Goal: Task Accomplishment & Management: Manage account settings

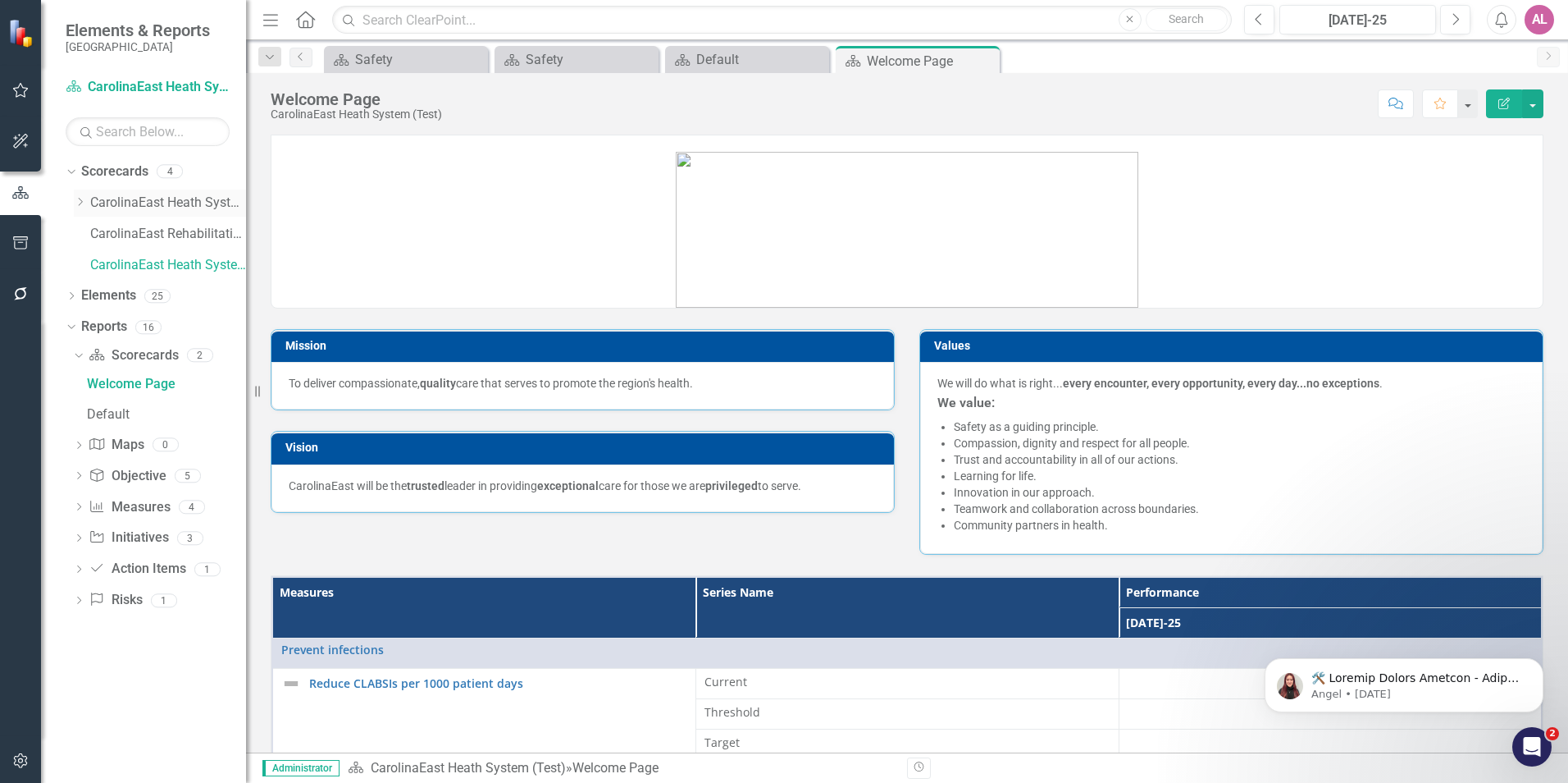
click at [80, 201] on icon "Dropdown" at bounding box center [80, 201] width 12 height 10
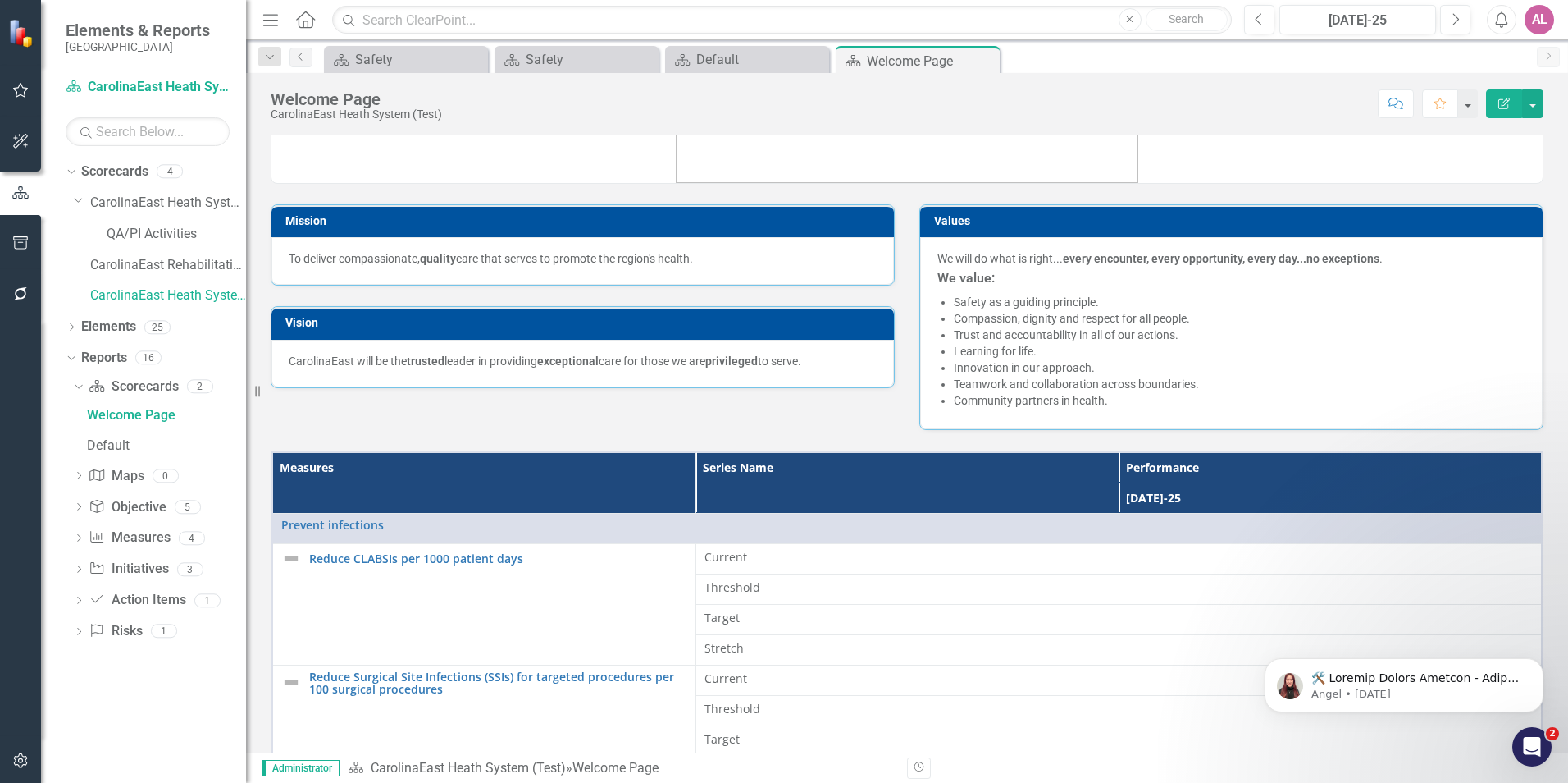
scroll to position [165, 0]
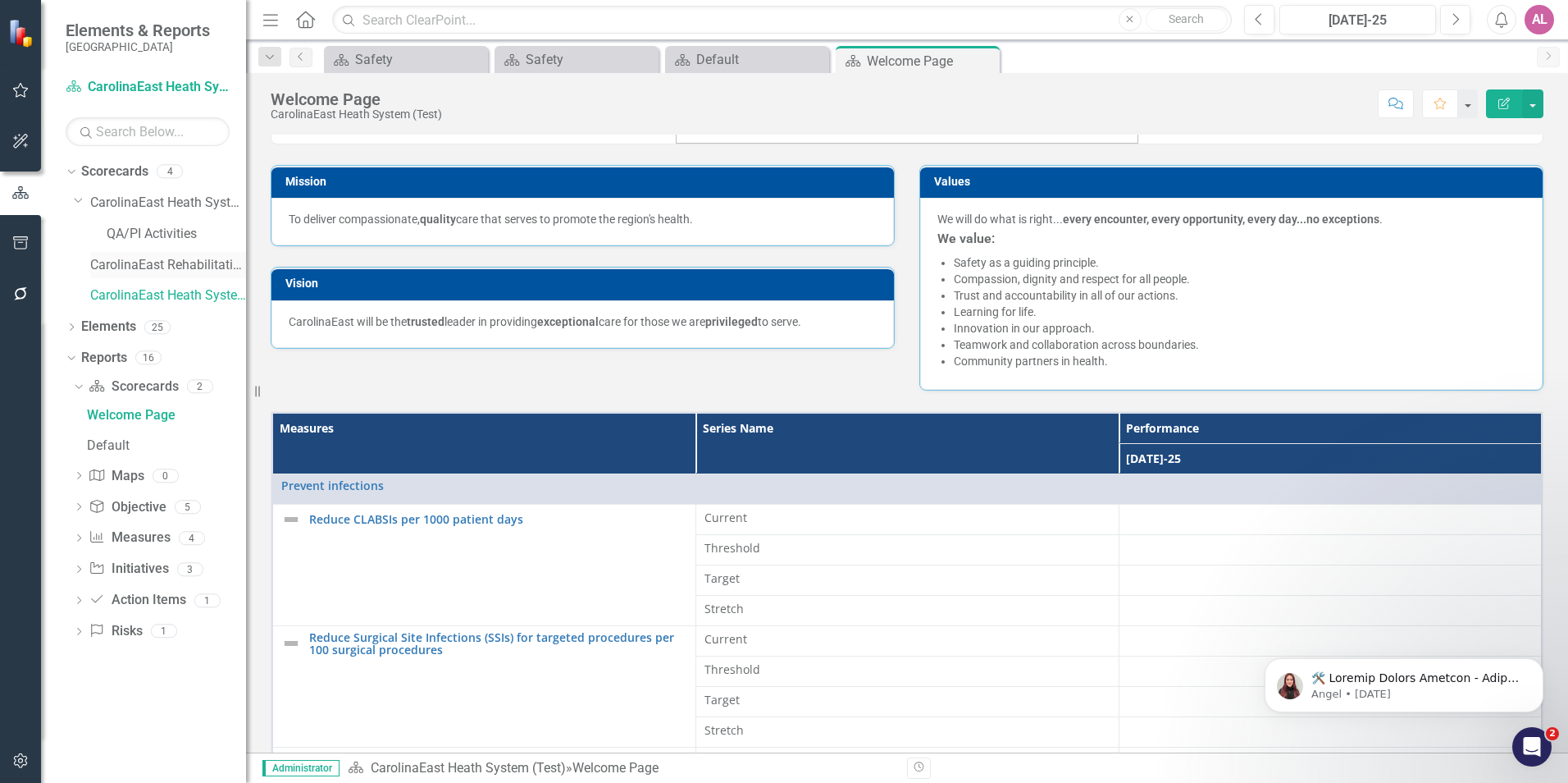
click at [148, 261] on link "CarolinaEast Rehabilitation" at bounding box center [167, 265] width 156 height 19
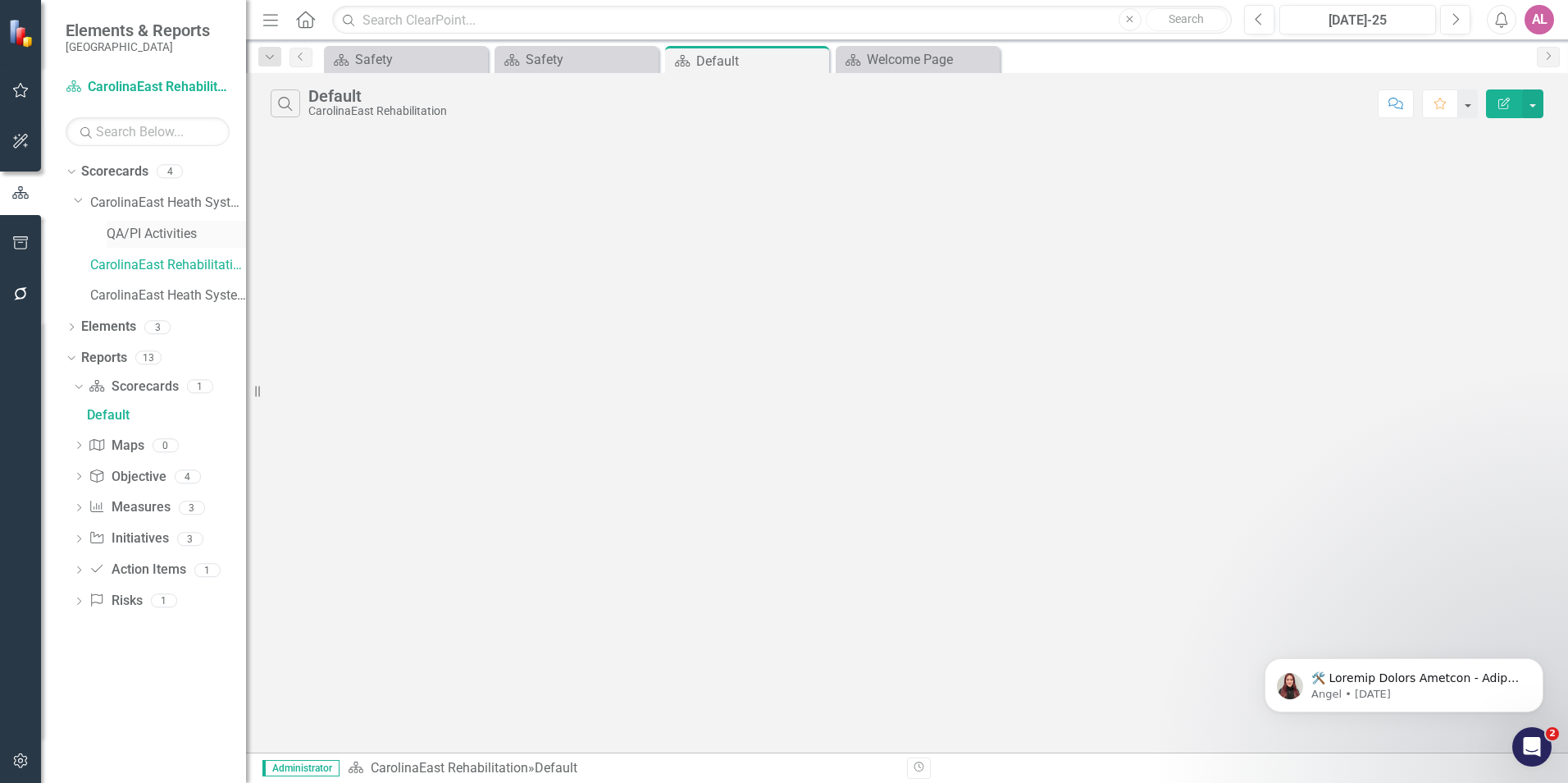
click at [177, 238] on link "QA/PI Activities" at bounding box center [176, 233] width 140 height 19
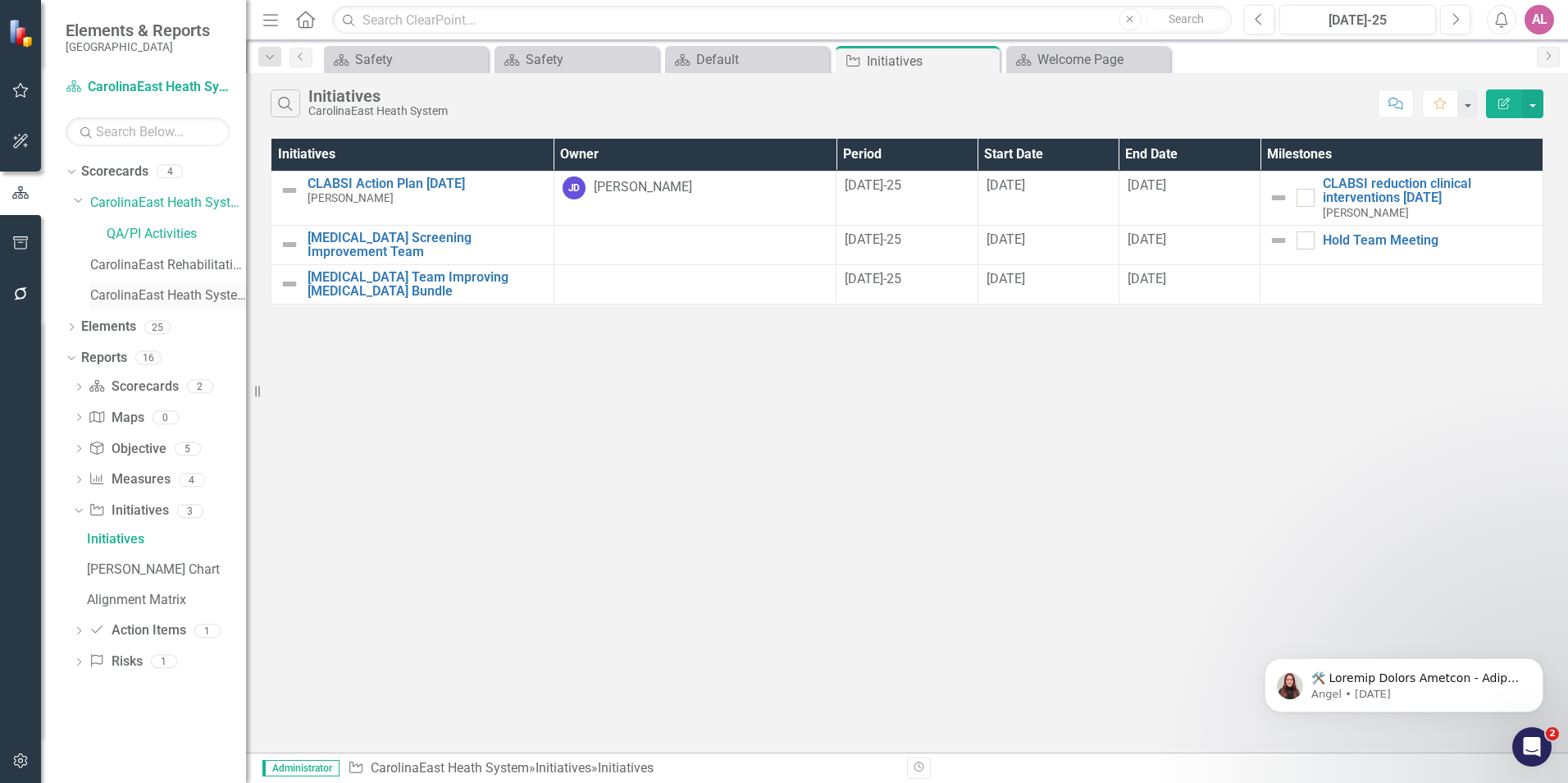
click at [194, 296] on link "CarolinaEast Heath System (Test)" at bounding box center [167, 295] width 156 height 19
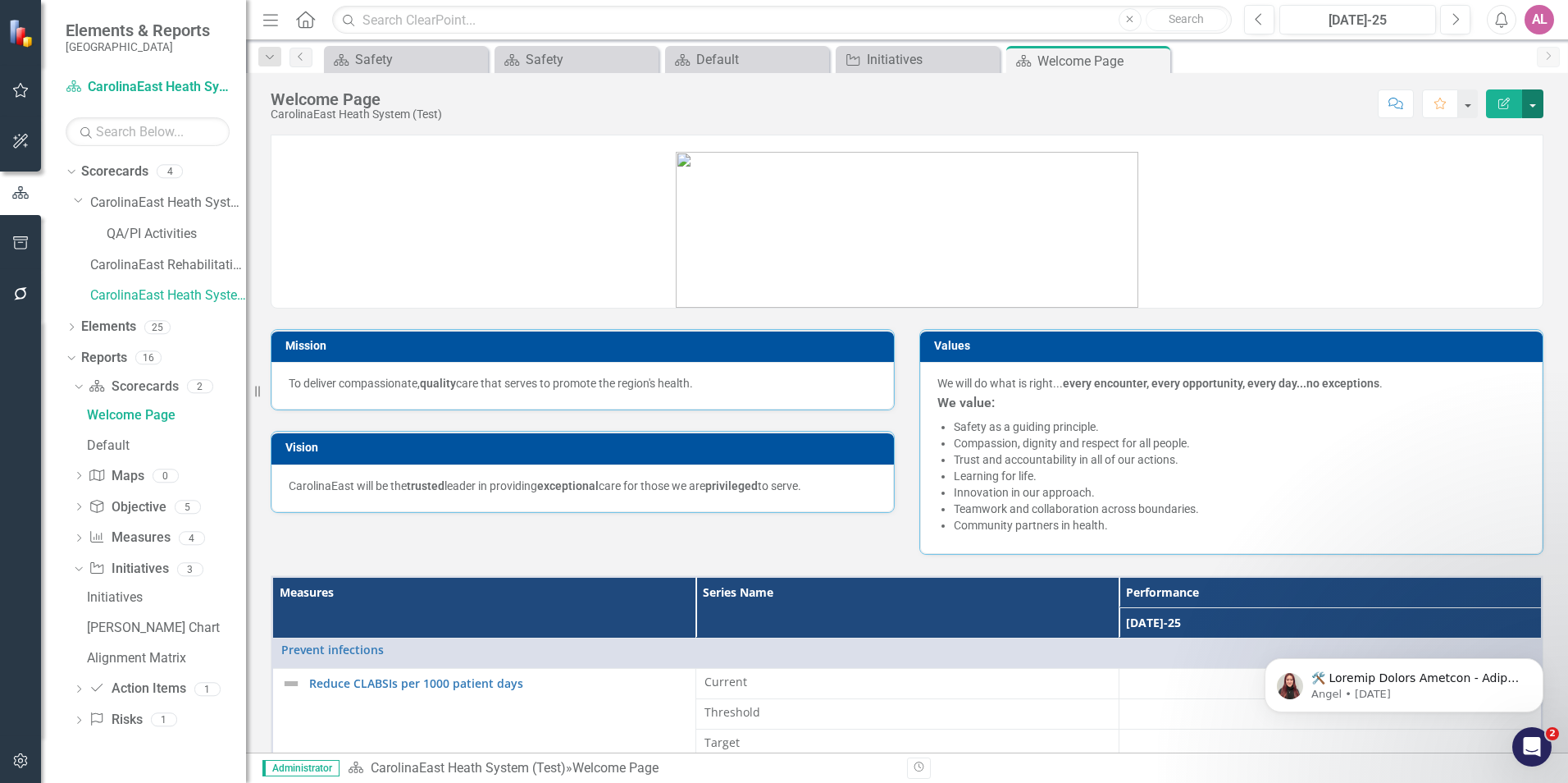
click at [1534, 108] on button "button" at bounding box center [1532, 104] width 21 height 29
click at [1504, 153] on link "Edit Report Edit Layout" at bounding box center [1475, 165] width 133 height 30
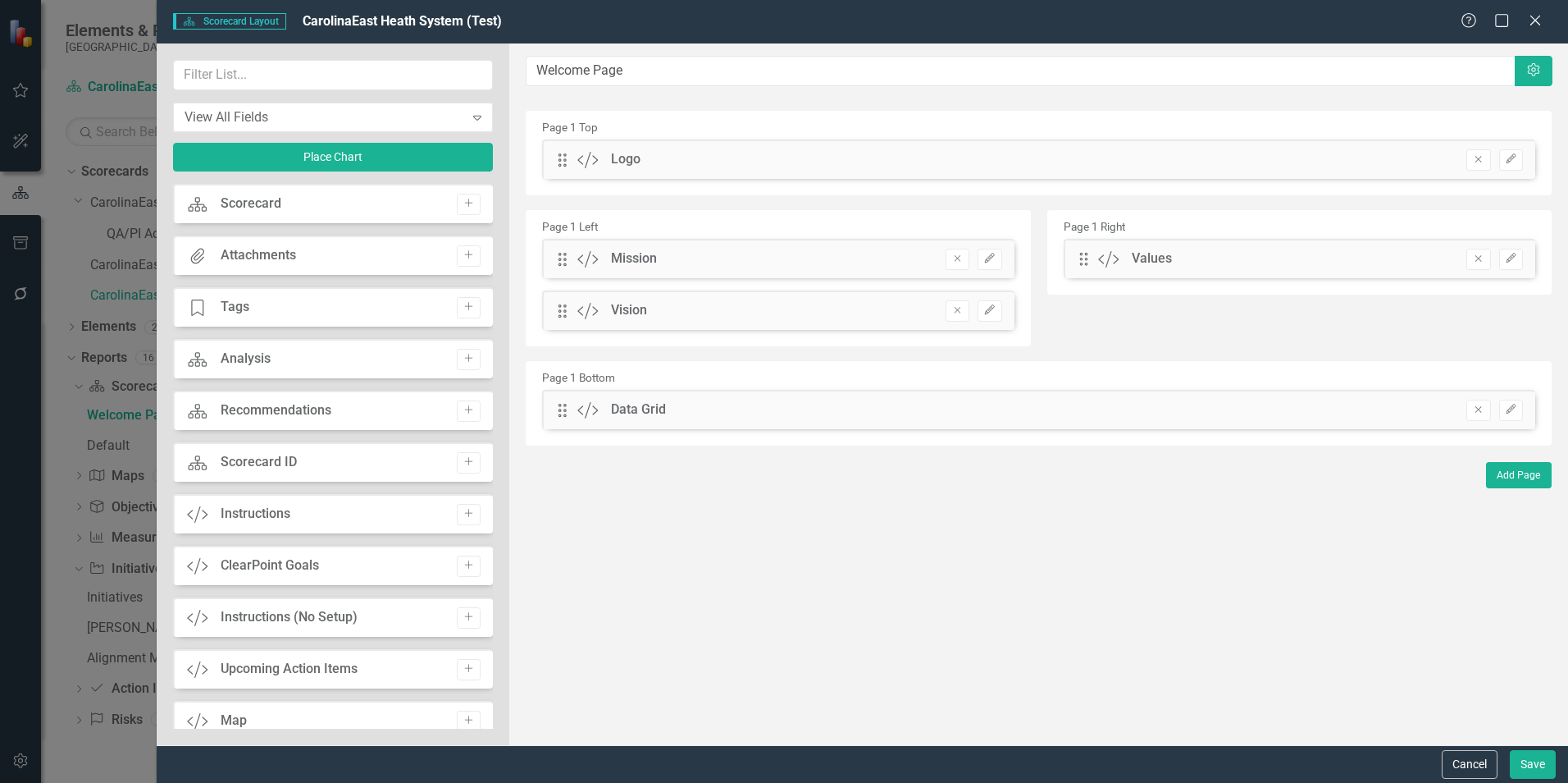
click at [122, 243] on div "Scorecard Scorecard Layout CarolinaEast Heath System (Test) Help Maximize Close…" at bounding box center [784, 391] width 1568 height 783
click at [1533, 23] on icon at bounding box center [1535, 20] width 12 height 12
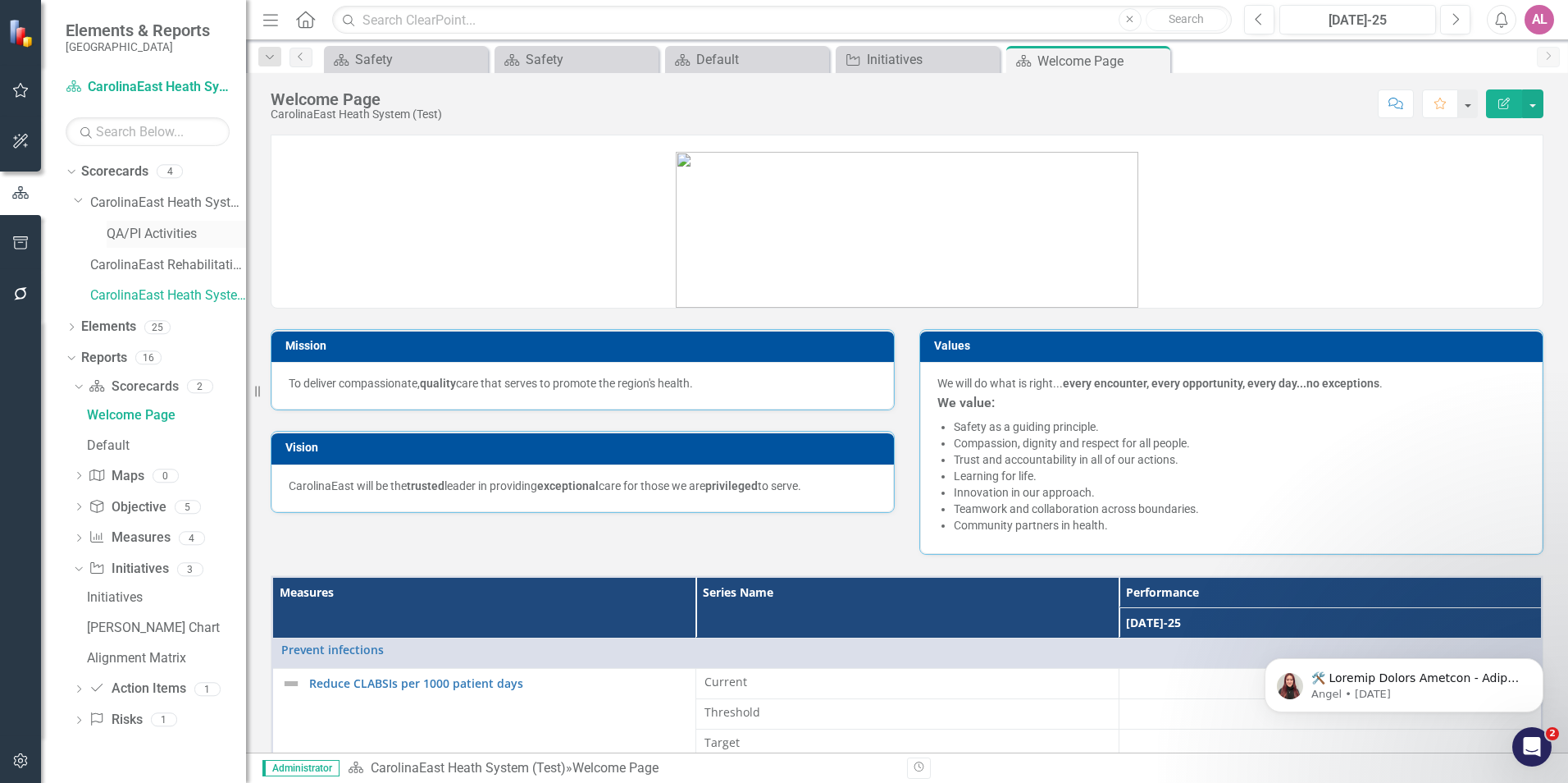
click at [205, 246] on div "QA/PI Activities" at bounding box center [176, 233] width 140 height 27
click at [183, 236] on link "QA/PI Activities" at bounding box center [176, 233] width 140 height 19
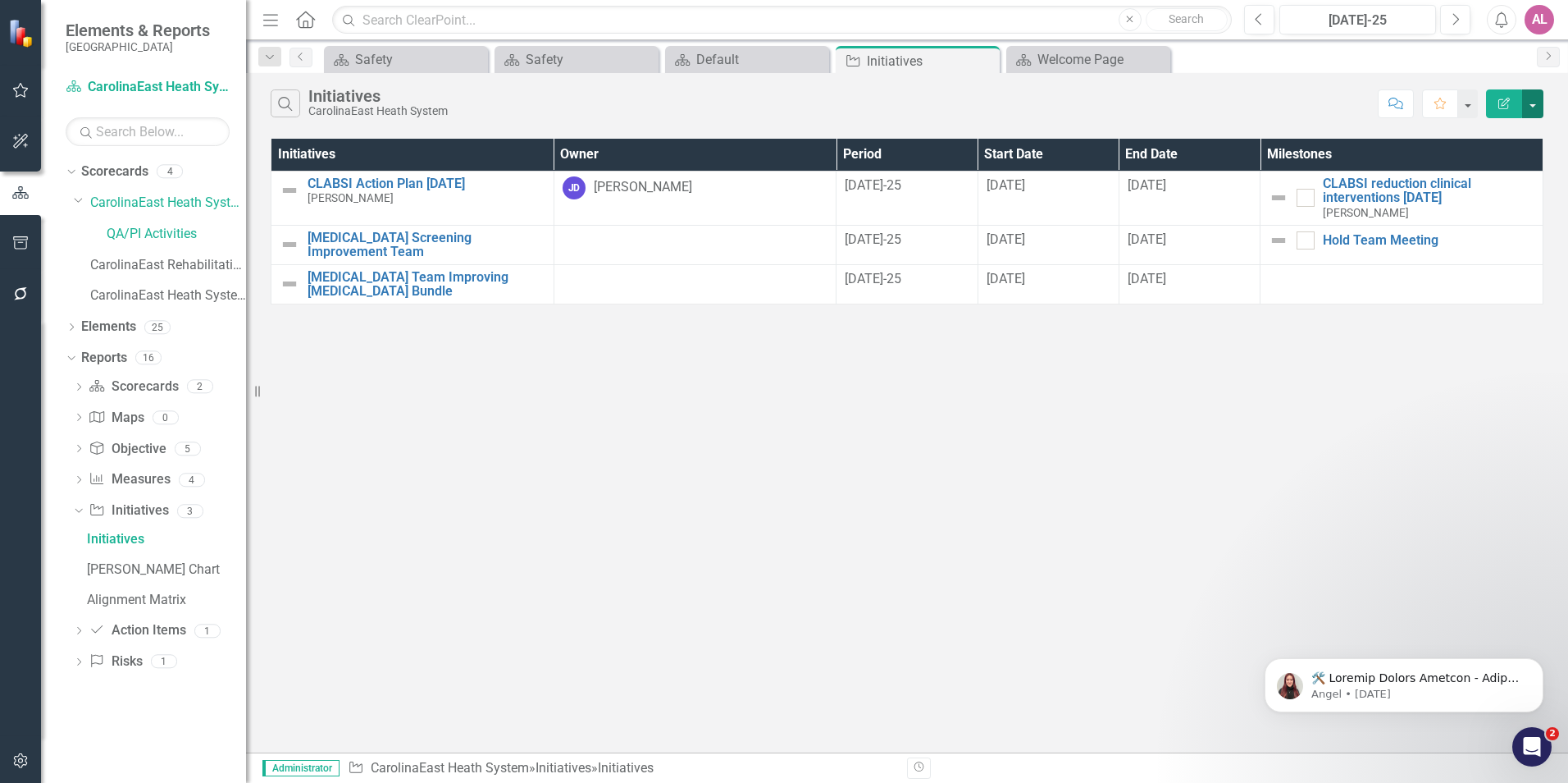
click at [1533, 98] on button "button" at bounding box center [1532, 104] width 21 height 29
click at [1515, 133] on link "Edit Report Edit Report" at bounding box center [1478, 134] width 130 height 30
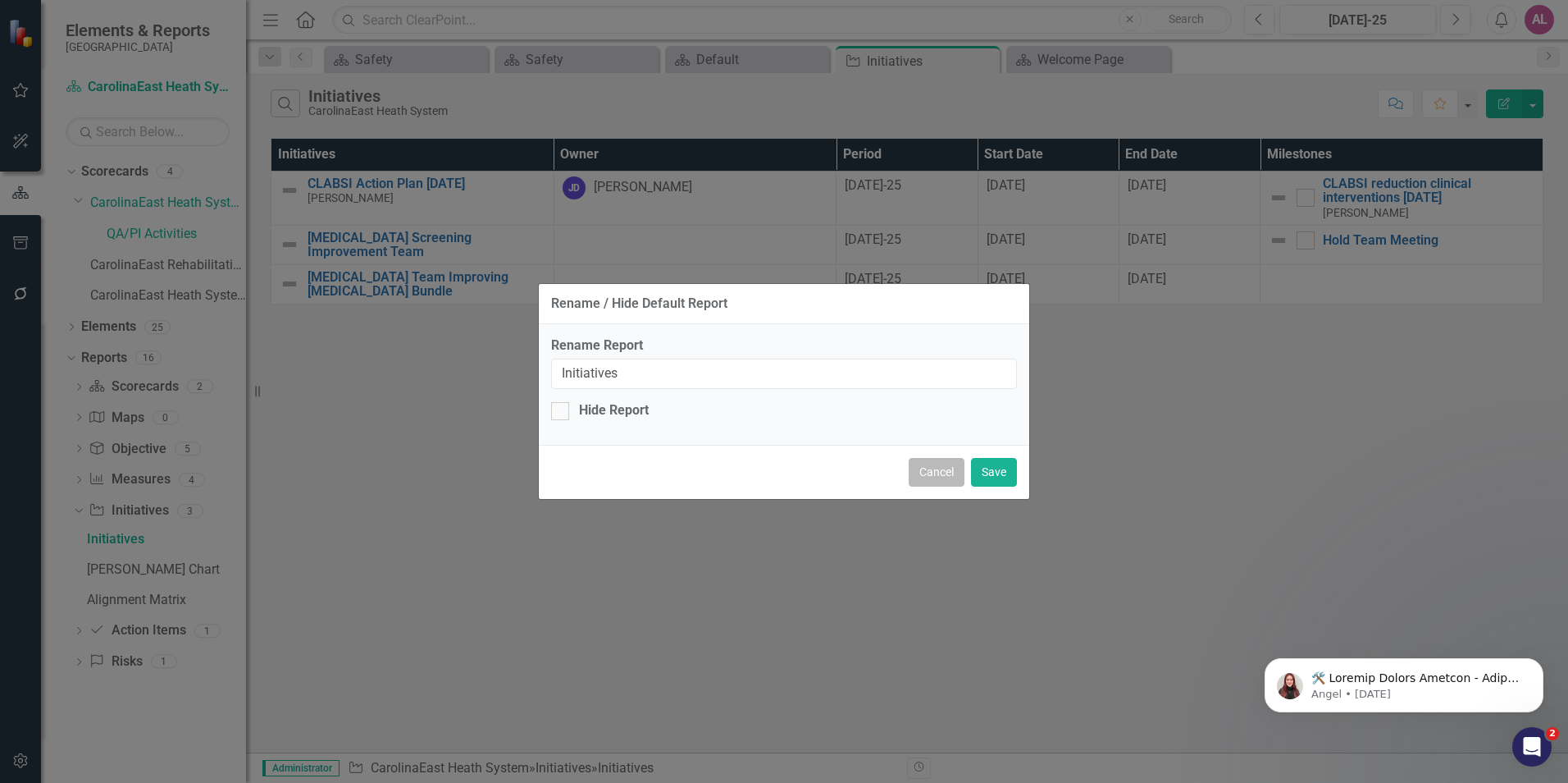
click at [956, 477] on button "Cancel" at bounding box center [937, 472] width 56 height 29
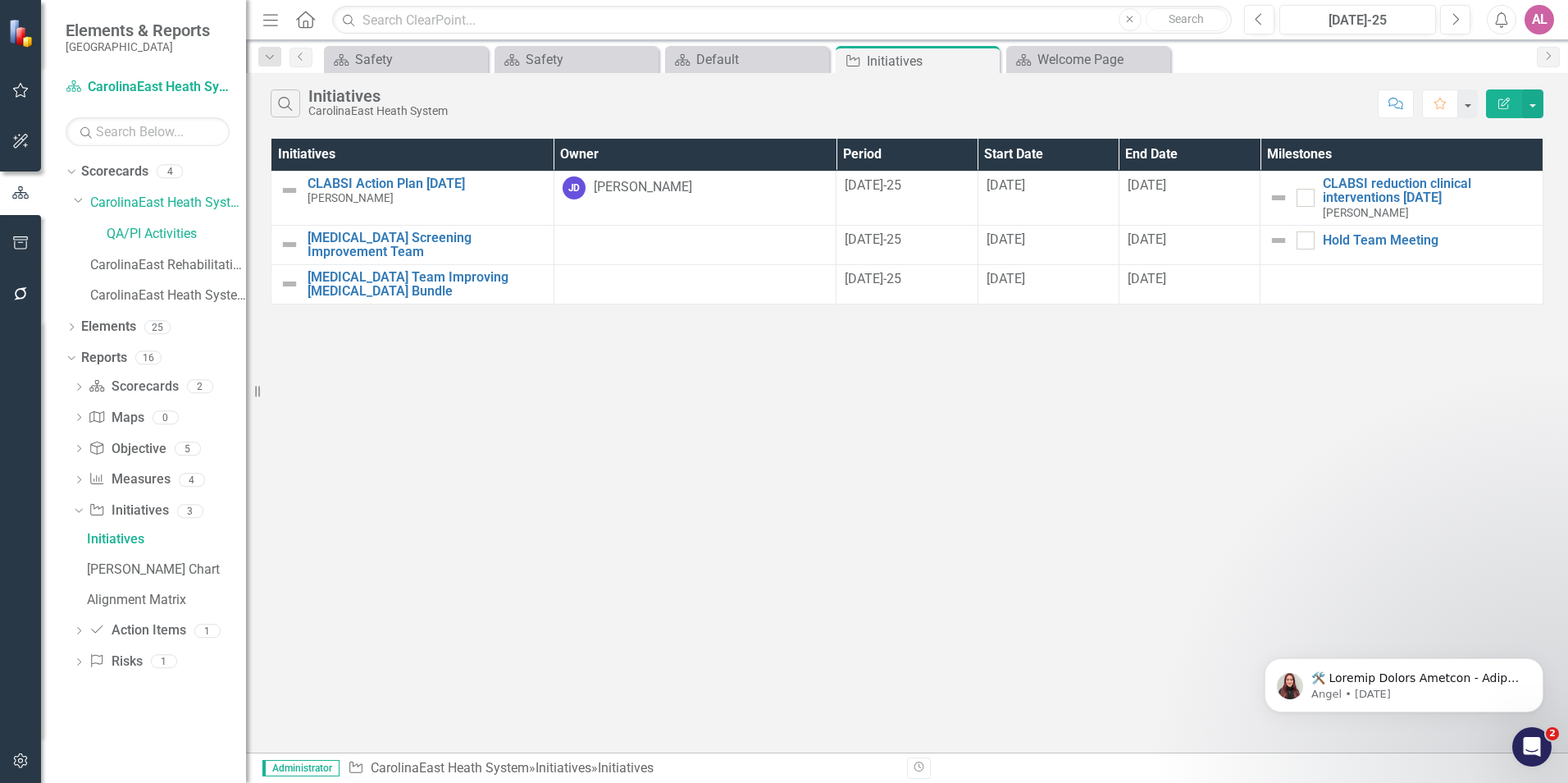
click at [314, 94] on div "Initiatives" at bounding box center [378, 96] width 140 height 18
click at [290, 105] on icon "Search" at bounding box center [285, 103] width 18 height 15
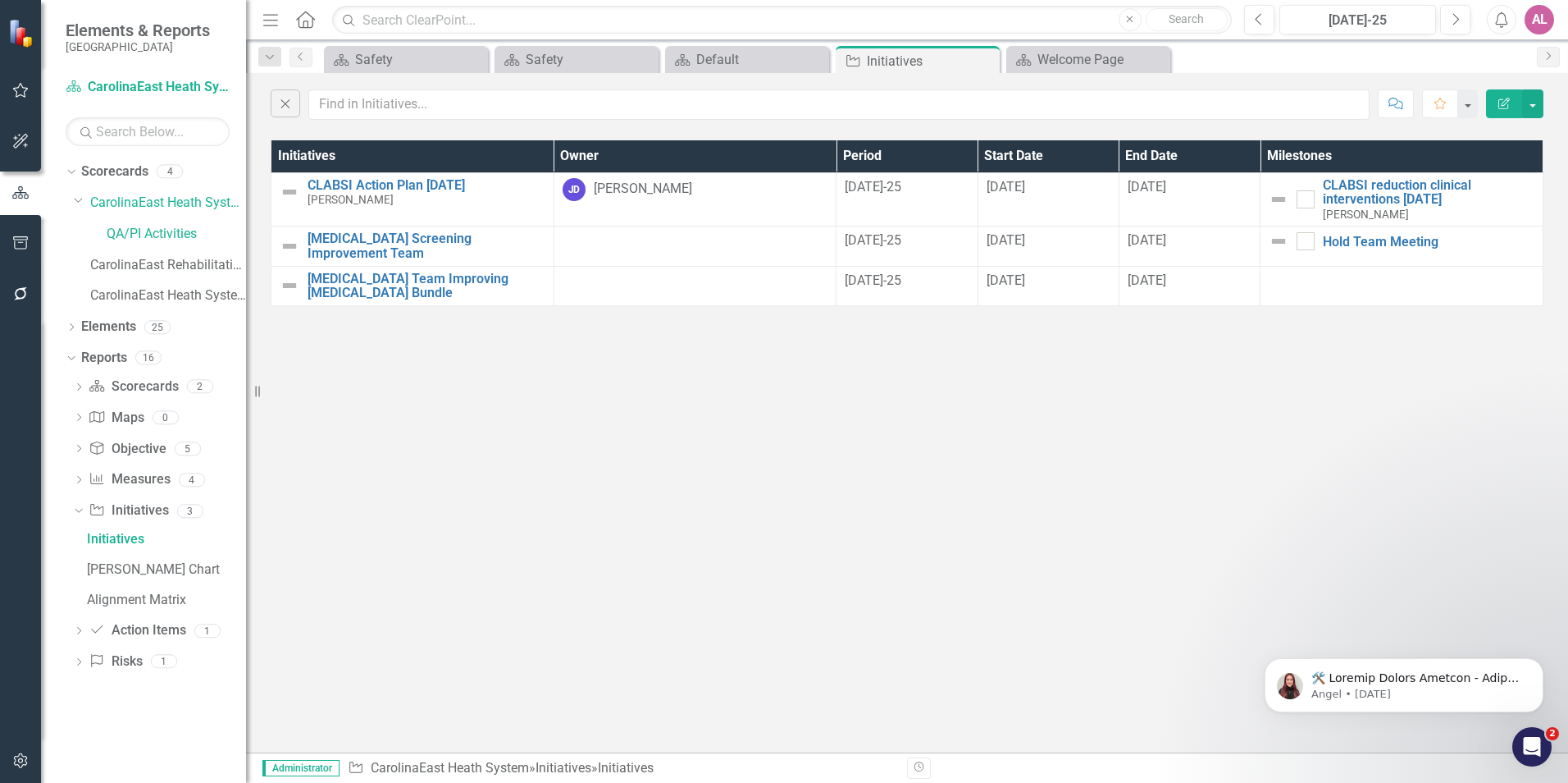
click at [1112, 449] on div "Close Comment Favorite Edit Report Initiatives Owner Period Start Date End Date…" at bounding box center [907, 412] width 1322 height 679
click at [215, 204] on link "CarolinaEast Heath System" at bounding box center [167, 202] width 156 height 19
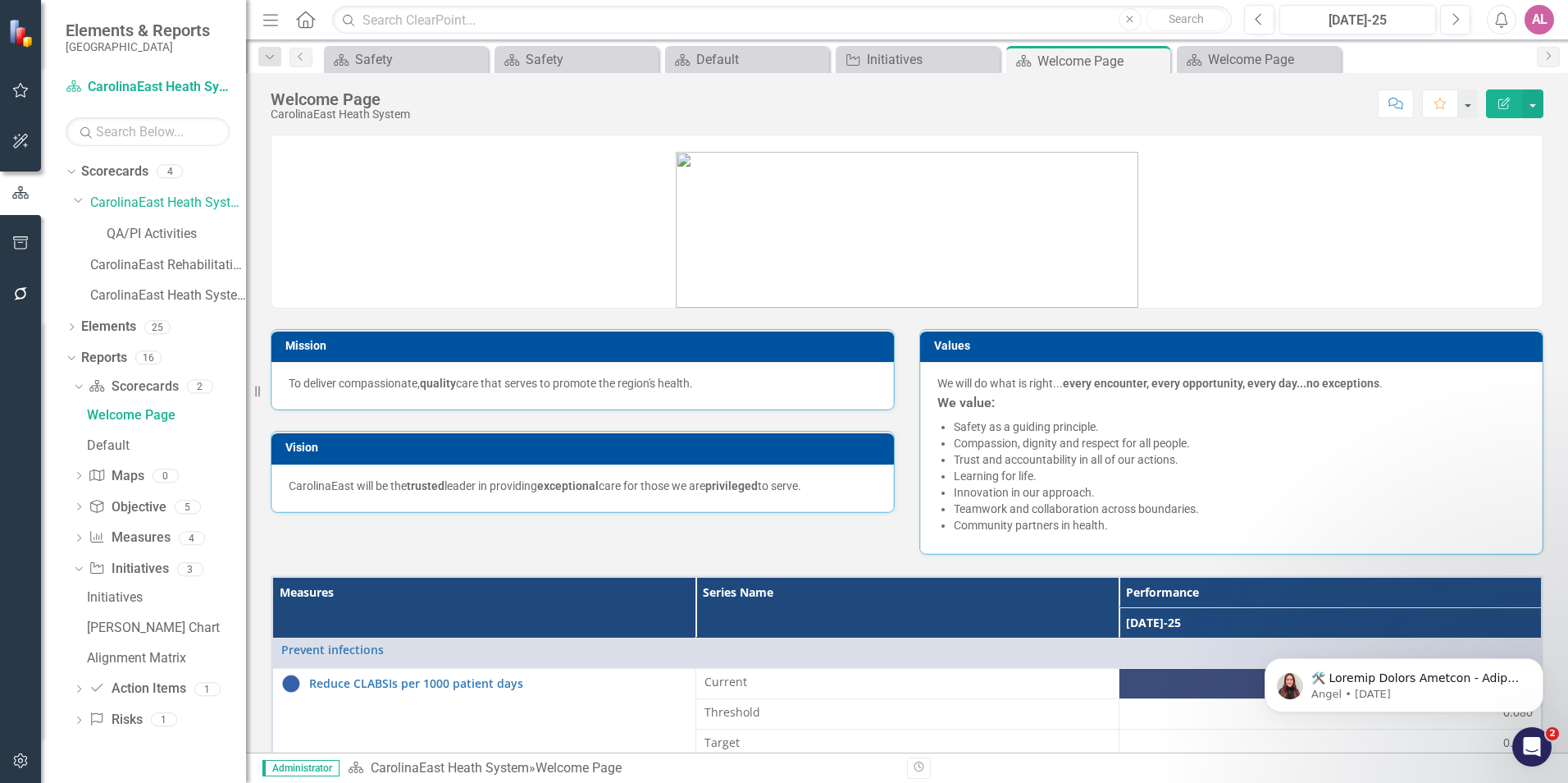
click at [1502, 95] on button "Edit Report" at bounding box center [1504, 104] width 36 height 29
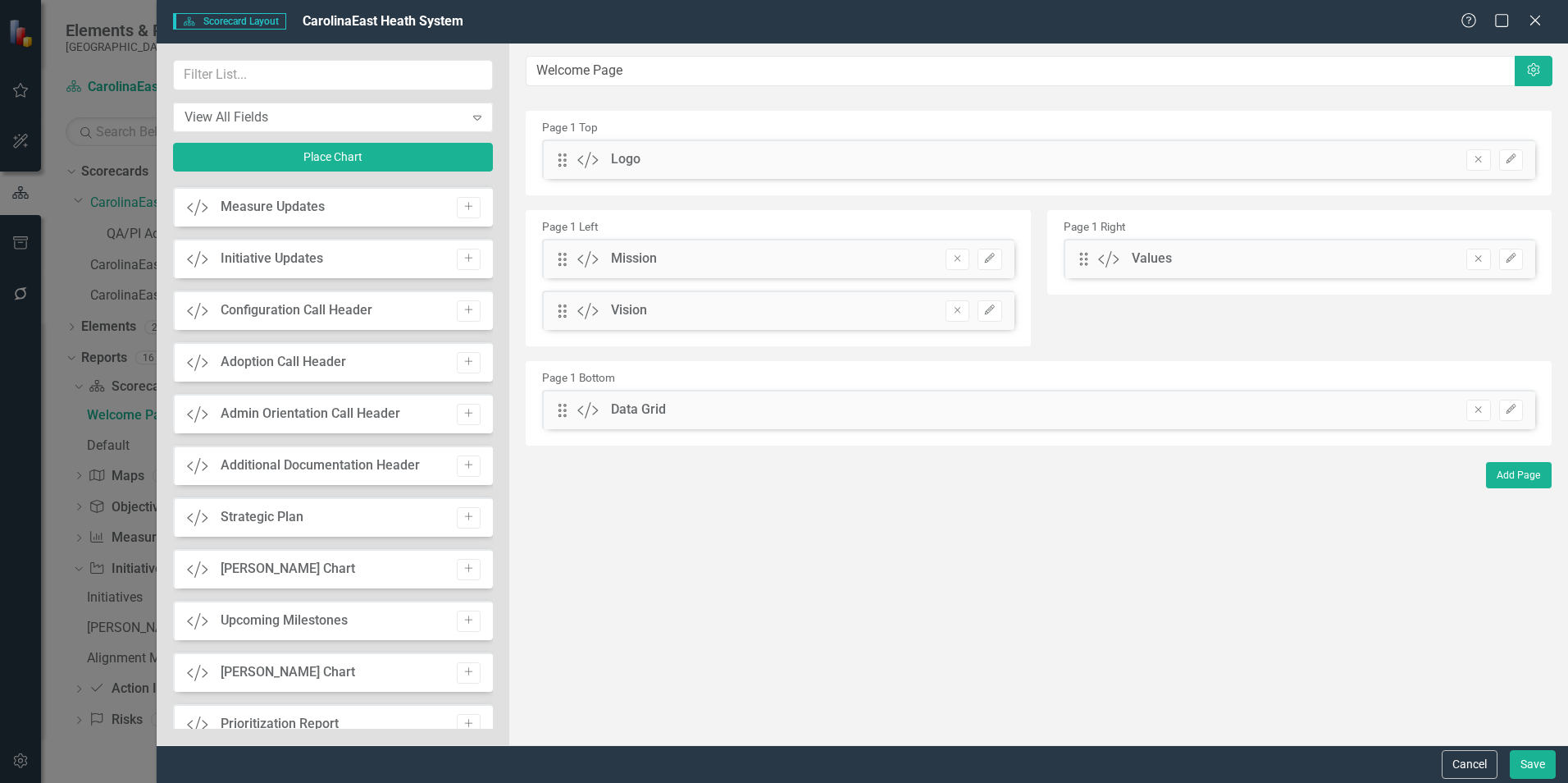
scroll to position [1109, 0]
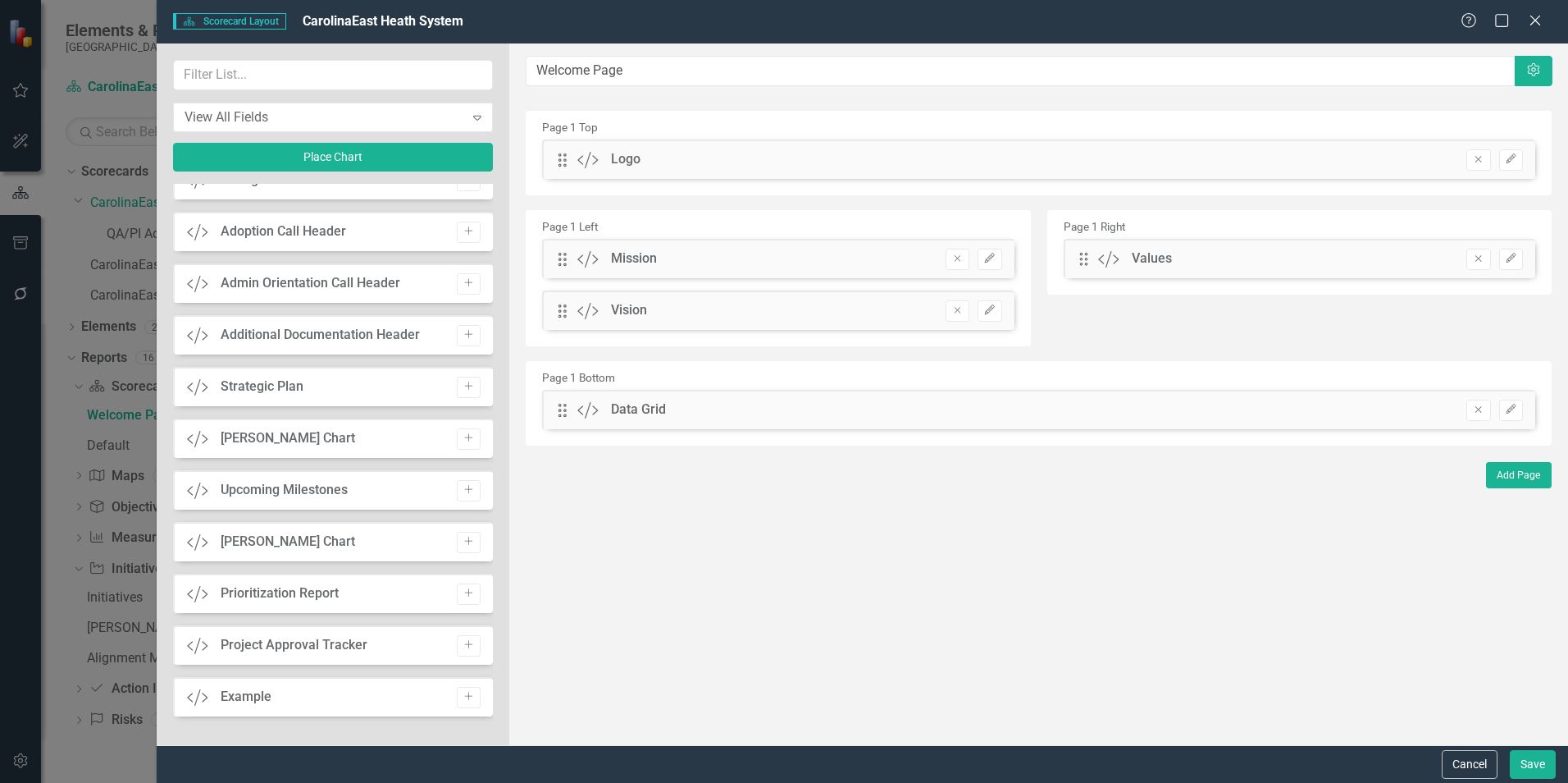
drag, startPoint x: 1469, startPoint y: 759, endPoint x: 1475, endPoint y: 627, distance: 132.1
click at [1475, 627] on form "Scorecard Scorecard Layout CarolinaEast Heath System Help Maximize Close View A…" at bounding box center [862, 391] width 1411 height 783
click at [1240, 609] on div "The fields (or pods) that are available for you to include on the detail page a…" at bounding box center [1039, 394] width 1059 height 701
click at [1512, 475] on button "Add Page" at bounding box center [1519, 475] width 66 height 26
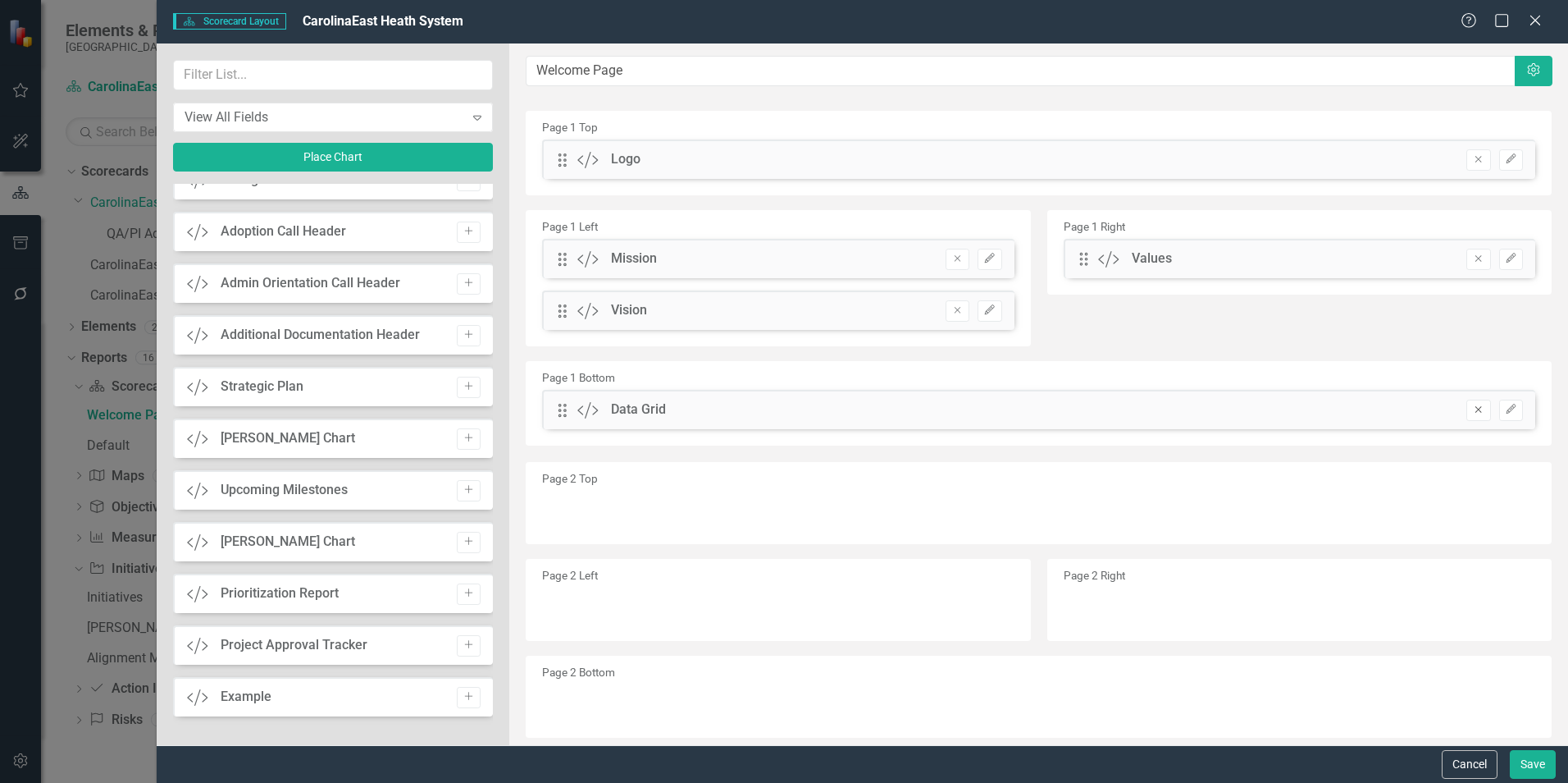
click at [1472, 411] on icon "Remove" at bounding box center [1478, 410] width 12 height 10
click at [1448, 761] on button "Cancel" at bounding box center [1469, 764] width 56 height 29
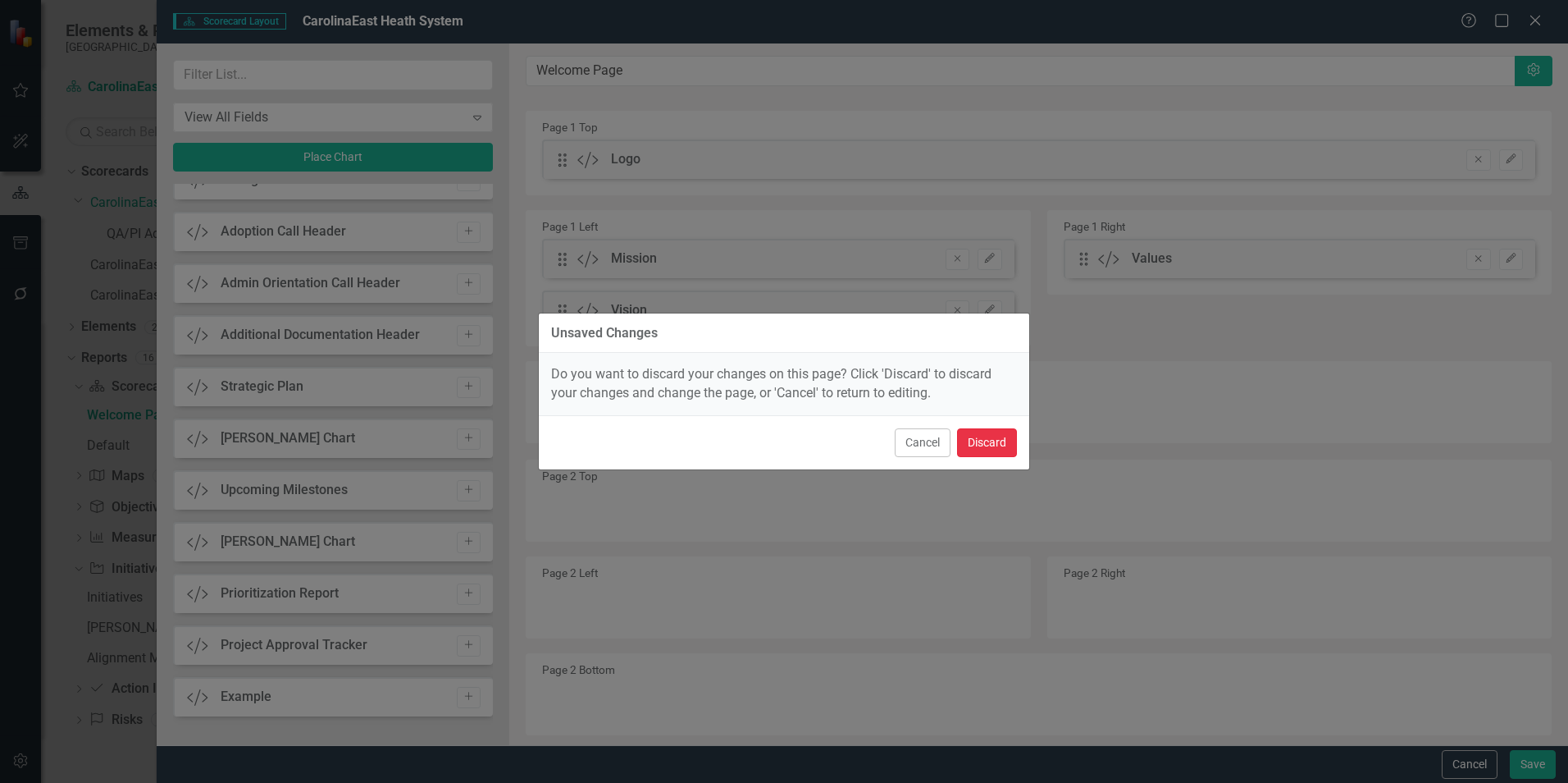
click at [1010, 440] on button "Discard" at bounding box center [987, 442] width 60 height 29
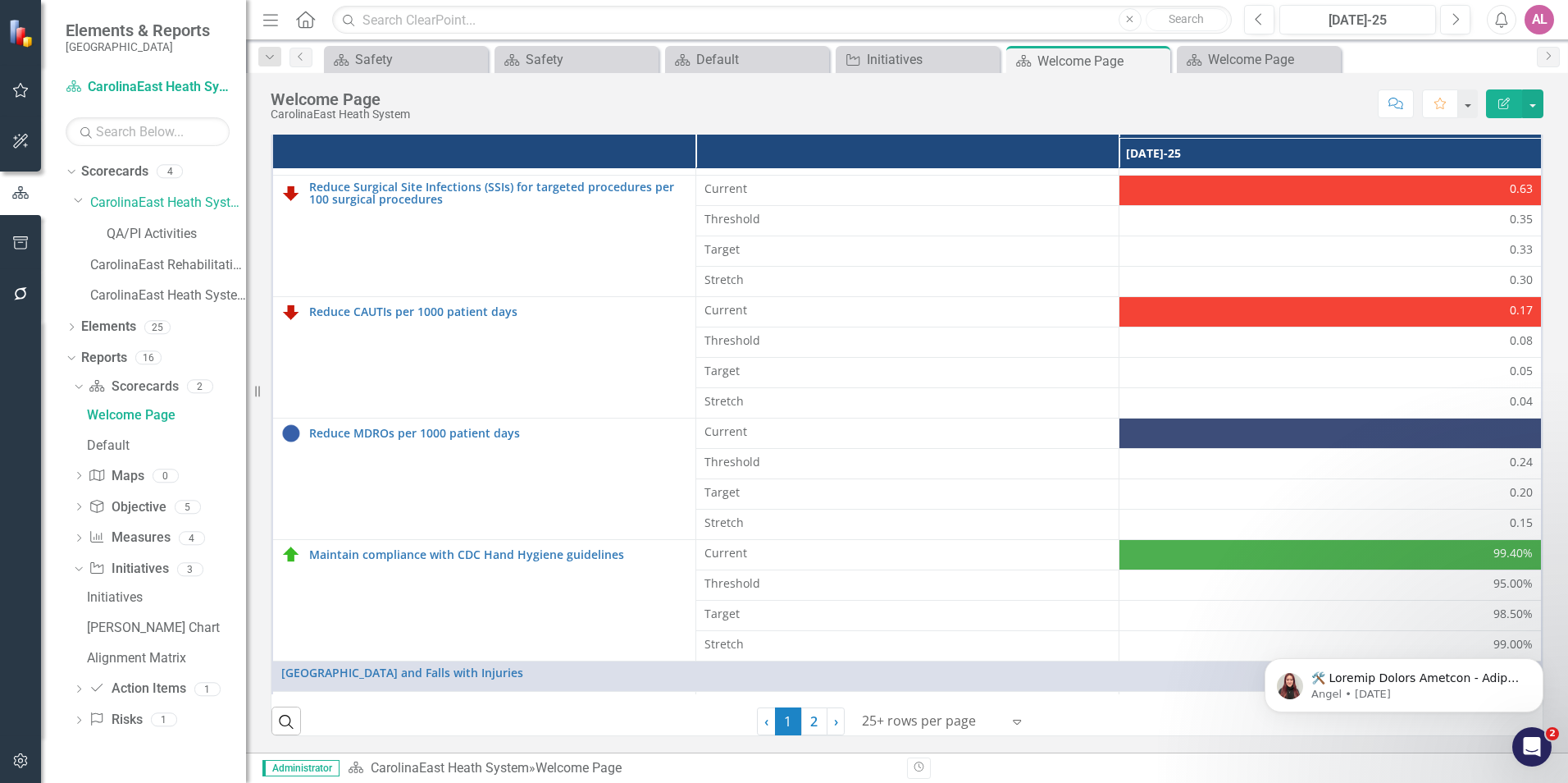
scroll to position [0, 0]
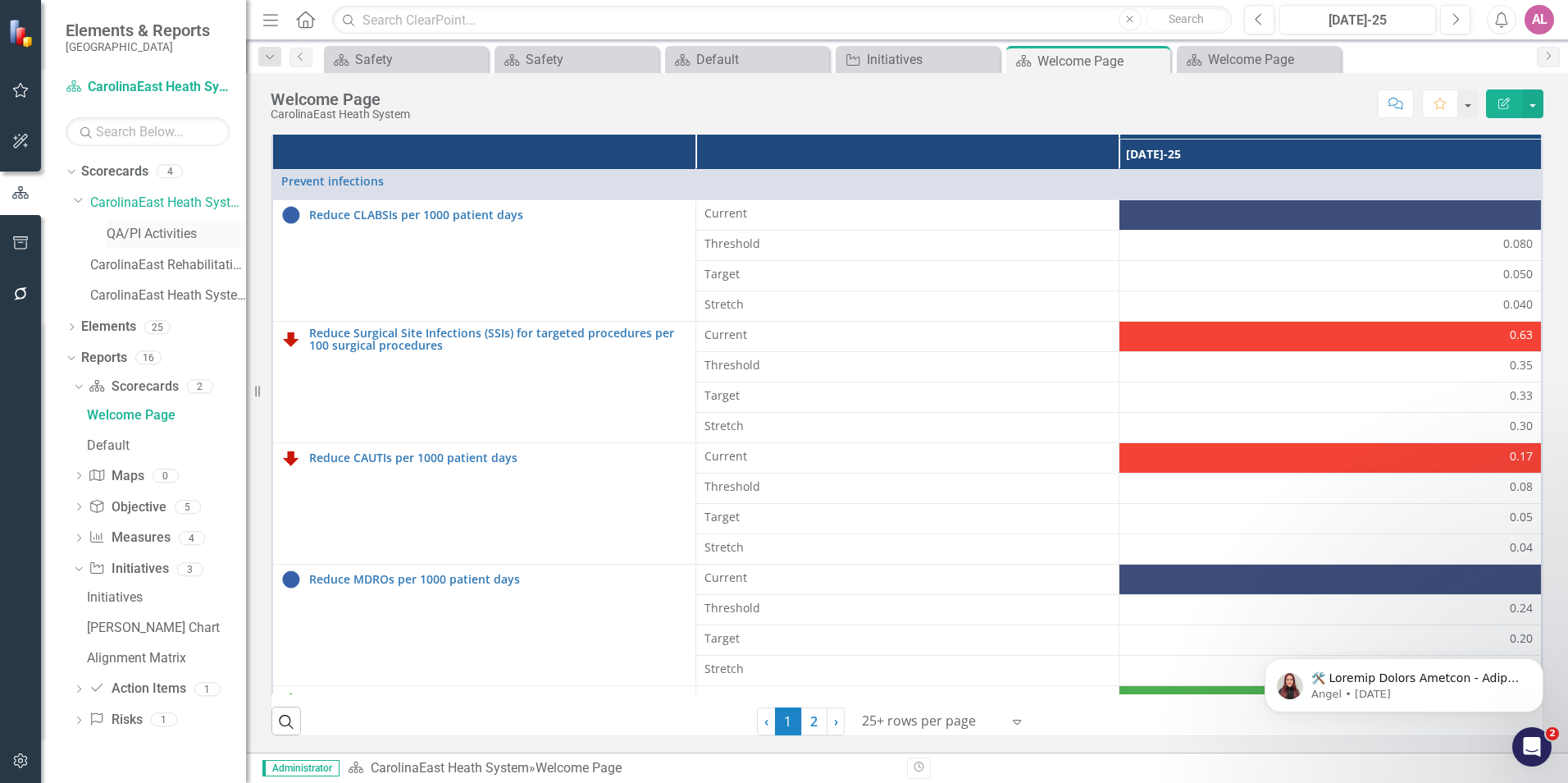
click at [173, 231] on link "QA/PI Activities" at bounding box center [176, 233] width 140 height 19
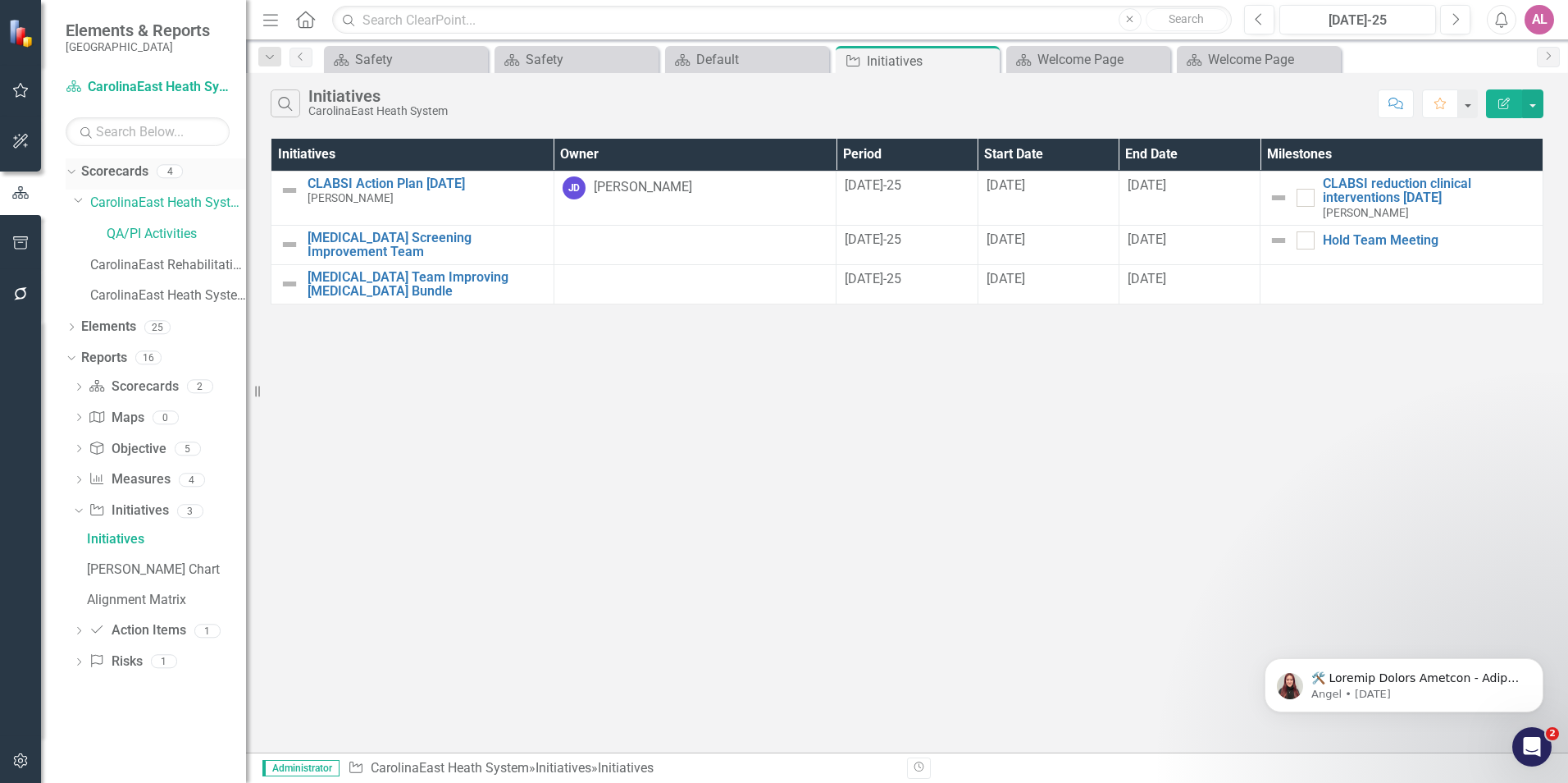
click at [146, 176] on link "Scorecards" at bounding box center [114, 172] width 67 height 19
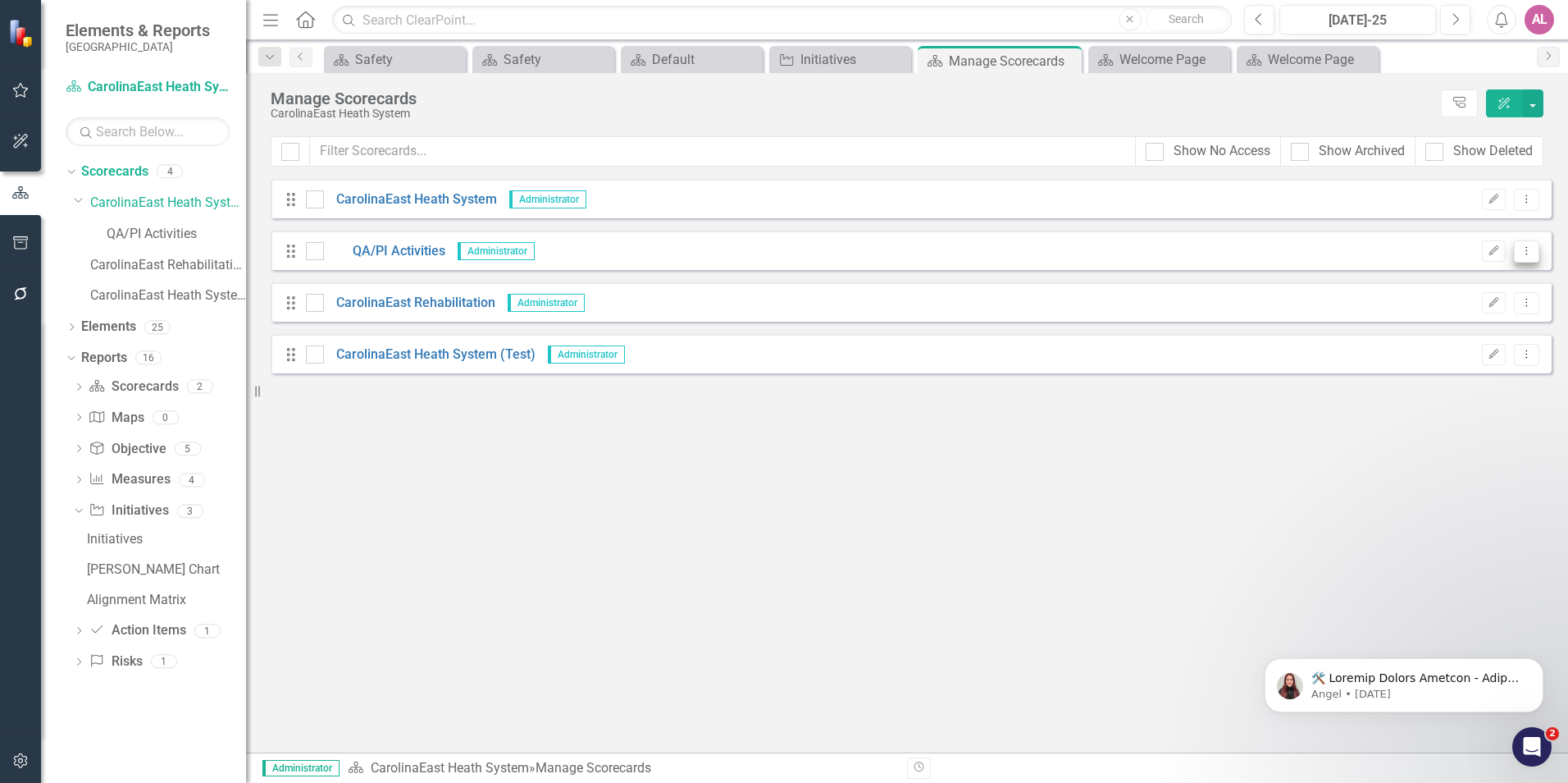
click at [1523, 249] on icon "Dropdown Menu" at bounding box center [1527, 250] width 14 height 11
click at [1459, 270] on link "Edit Edit Scorecard" at bounding box center [1448, 278] width 181 height 30
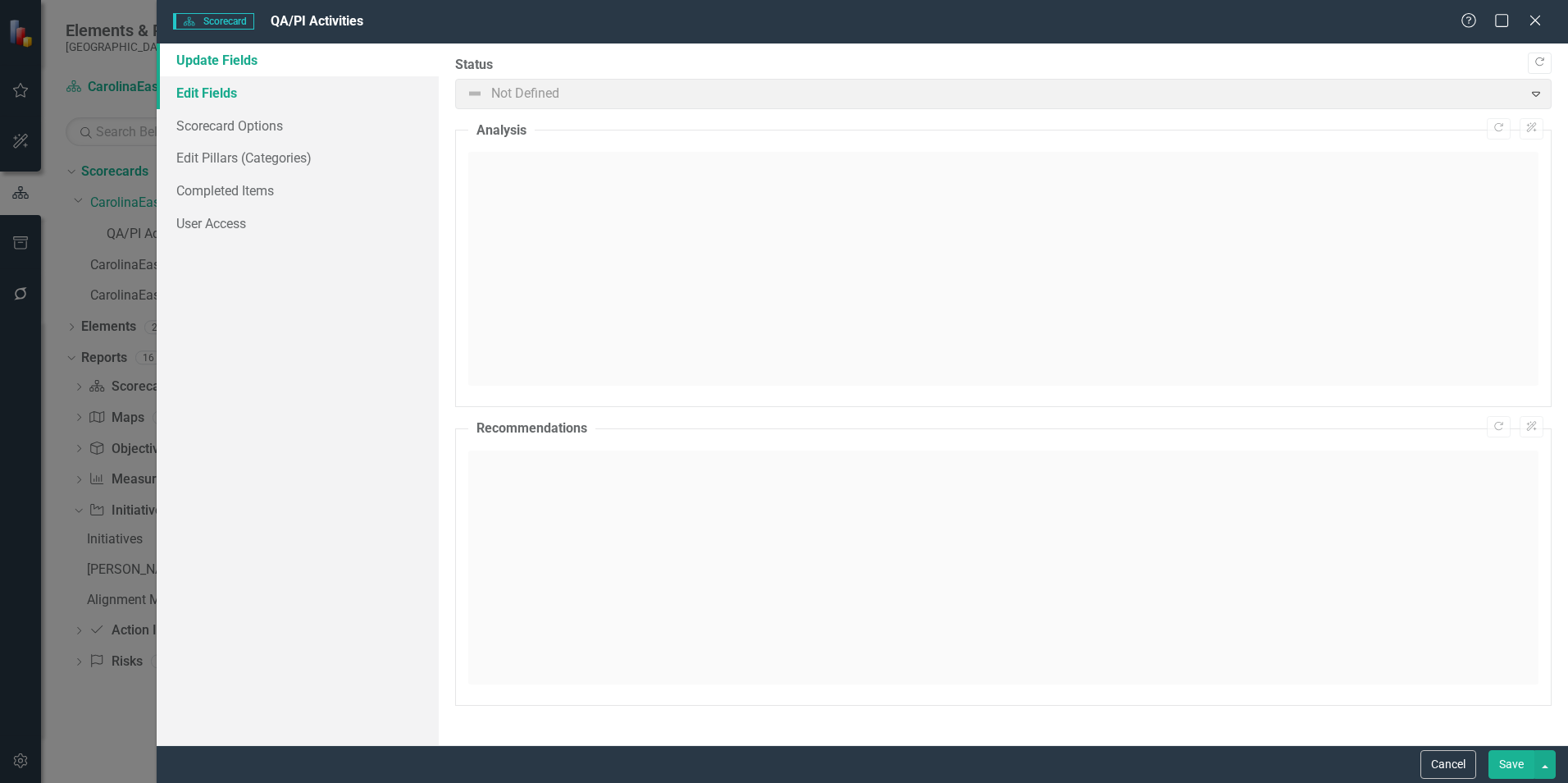
click at [305, 100] on link "Edit Fields" at bounding box center [297, 93] width 282 height 33
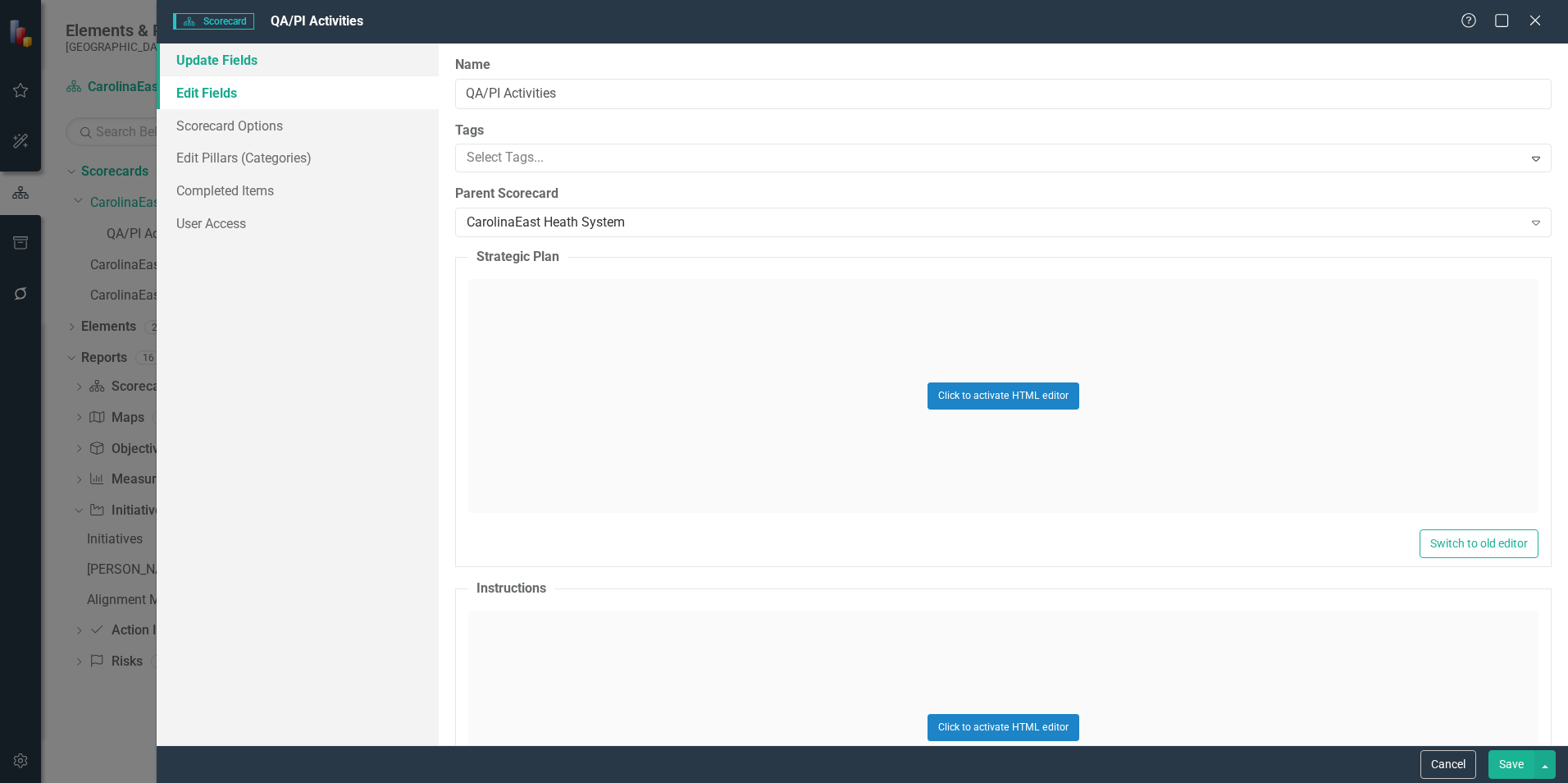
click at [334, 72] on link "Update Fields" at bounding box center [297, 60] width 282 height 33
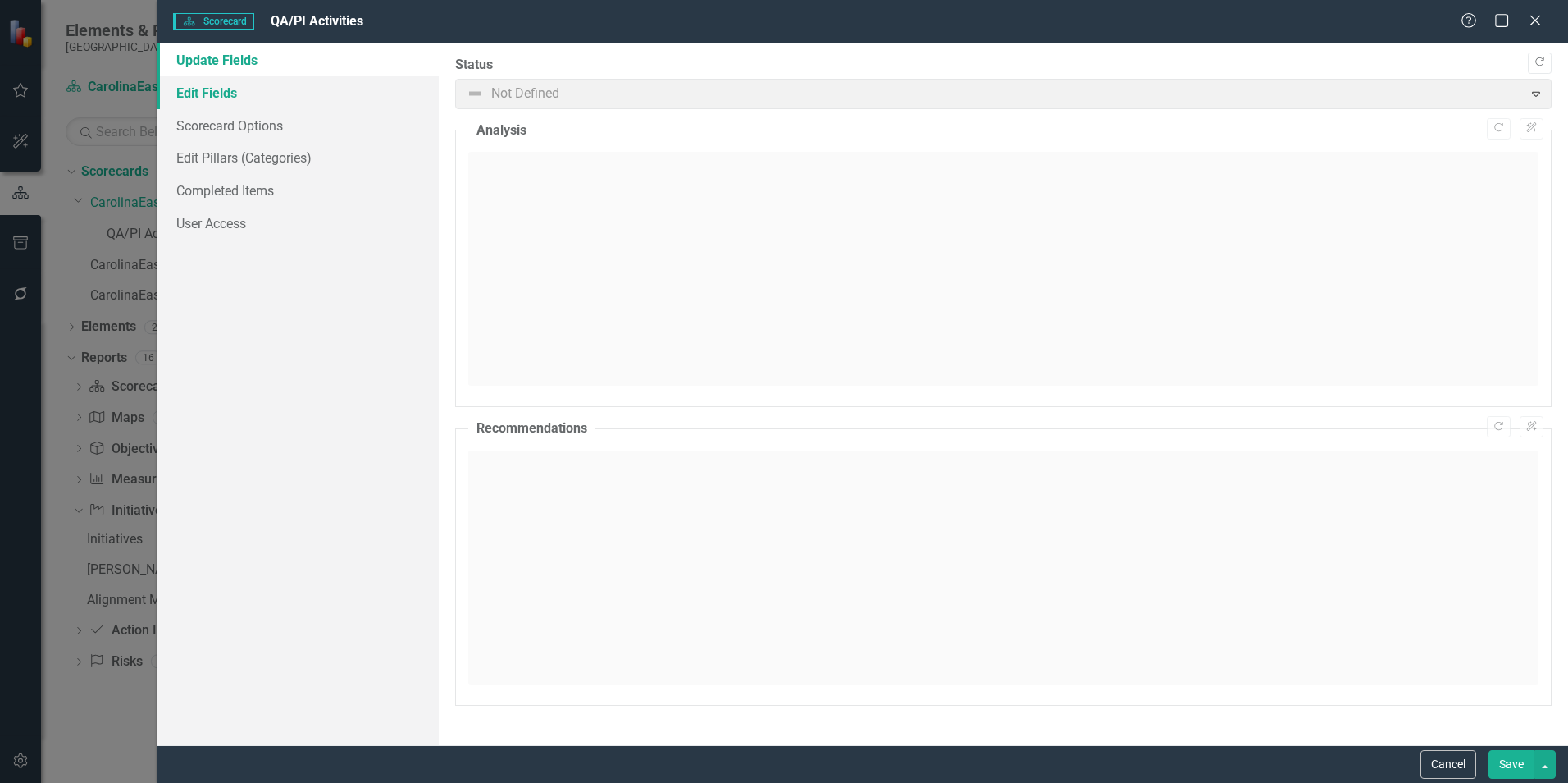
click at [329, 95] on link "Edit Fields" at bounding box center [297, 93] width 282 height 33
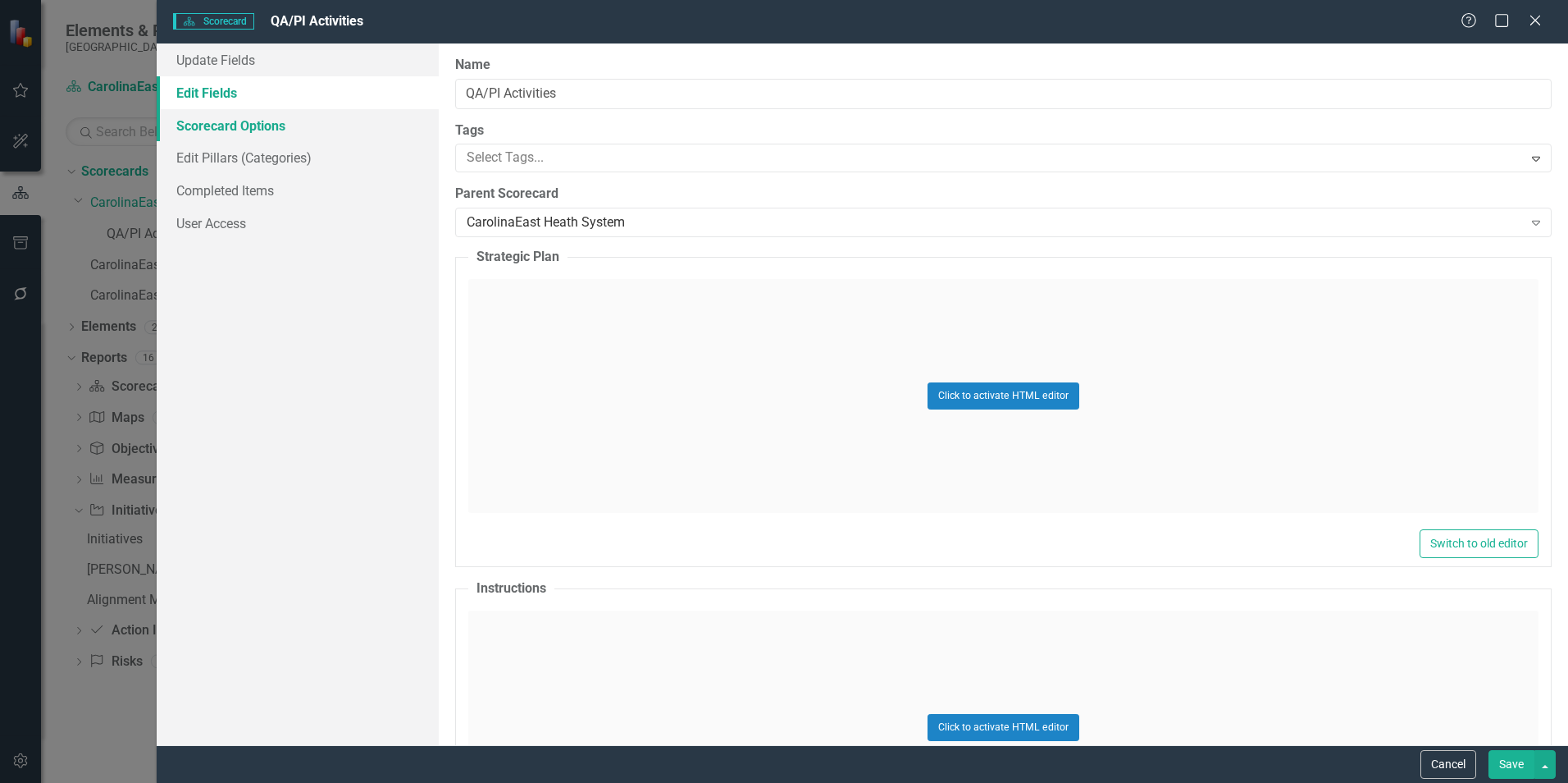
click at [320, 116] on link "Scorecard Options" at bounding box center [297, 125] width 282 height 33
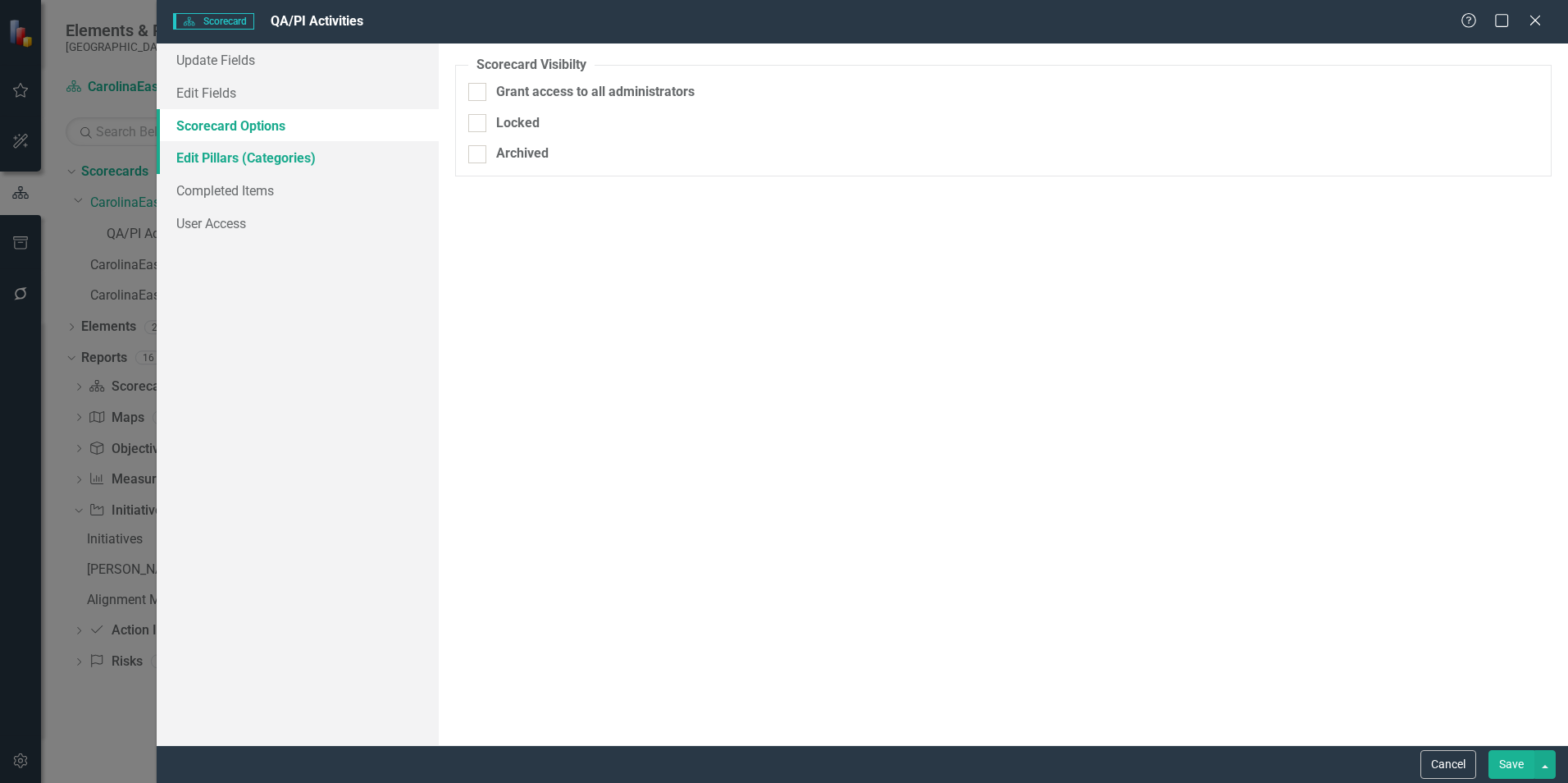
click at [329, 171] on link "Edit Pillars (Categories)" at bounding box center [297, 158] width 282 height 33
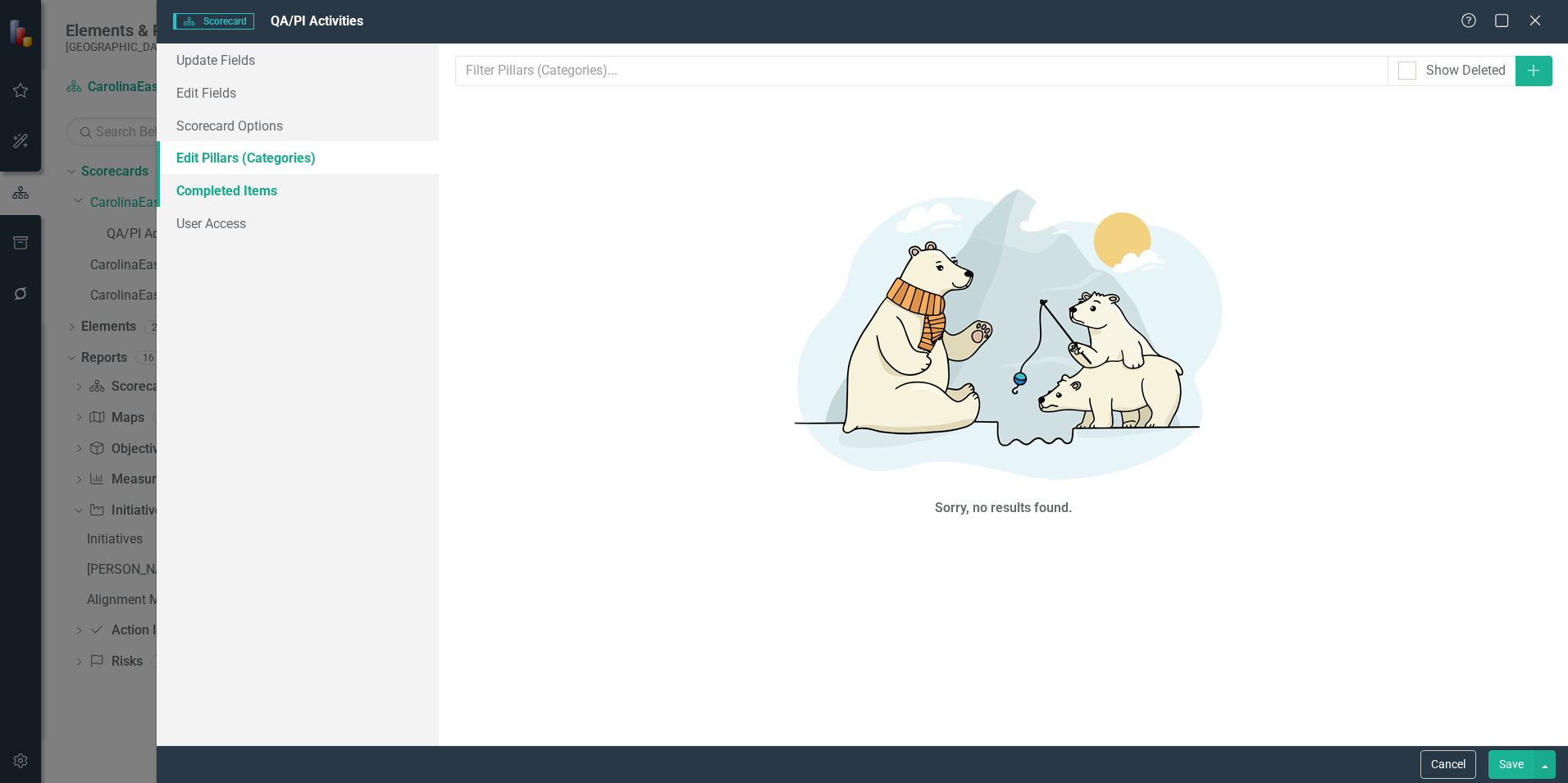
click at [329, 192] on link "Completed Items" at bounding box center [297, 190] width 282 height 33
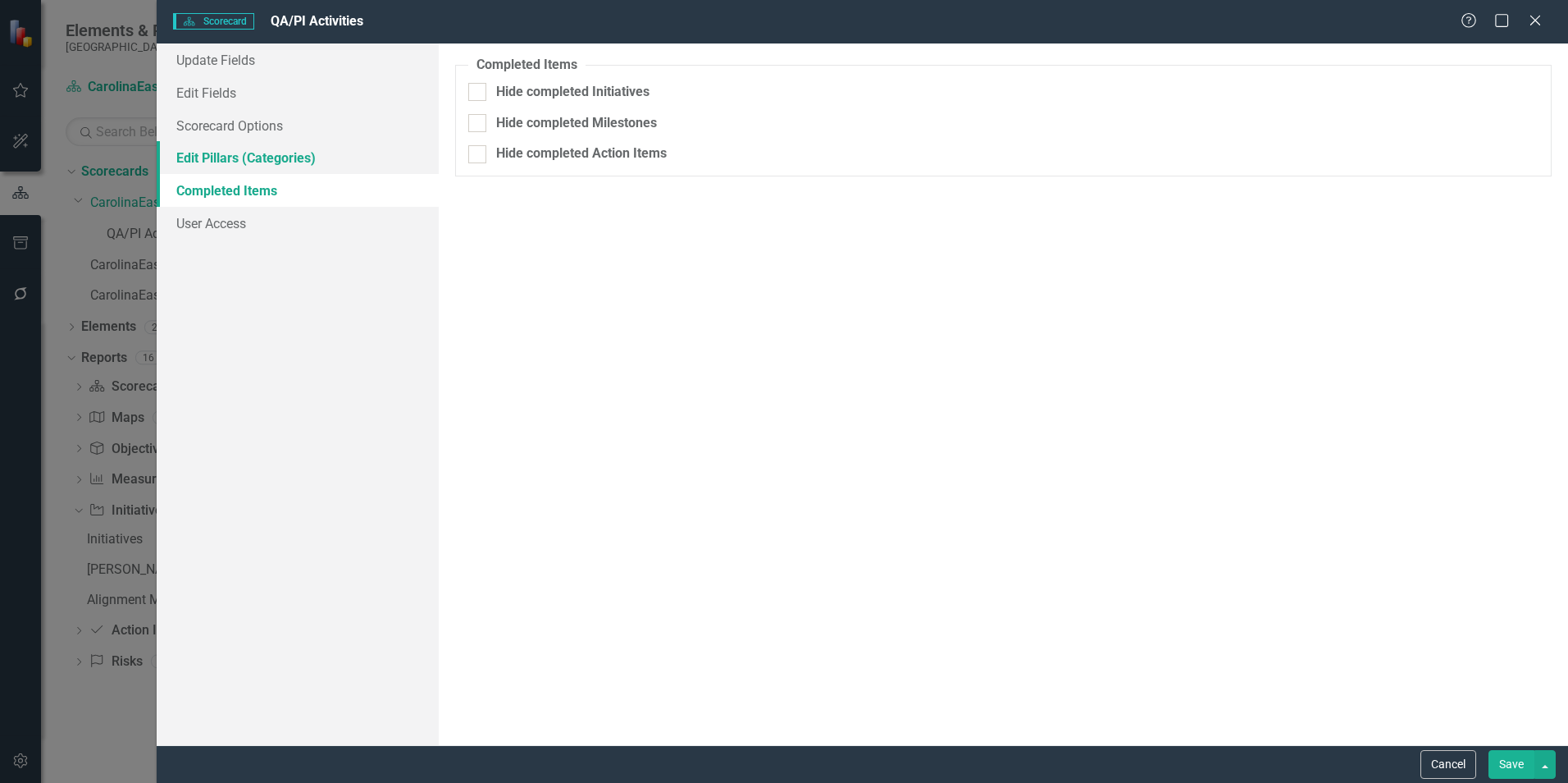
click at [332, 167] on link "Edit Pillars (Categories)" at bounding box center [297, 158] width 282 height 33
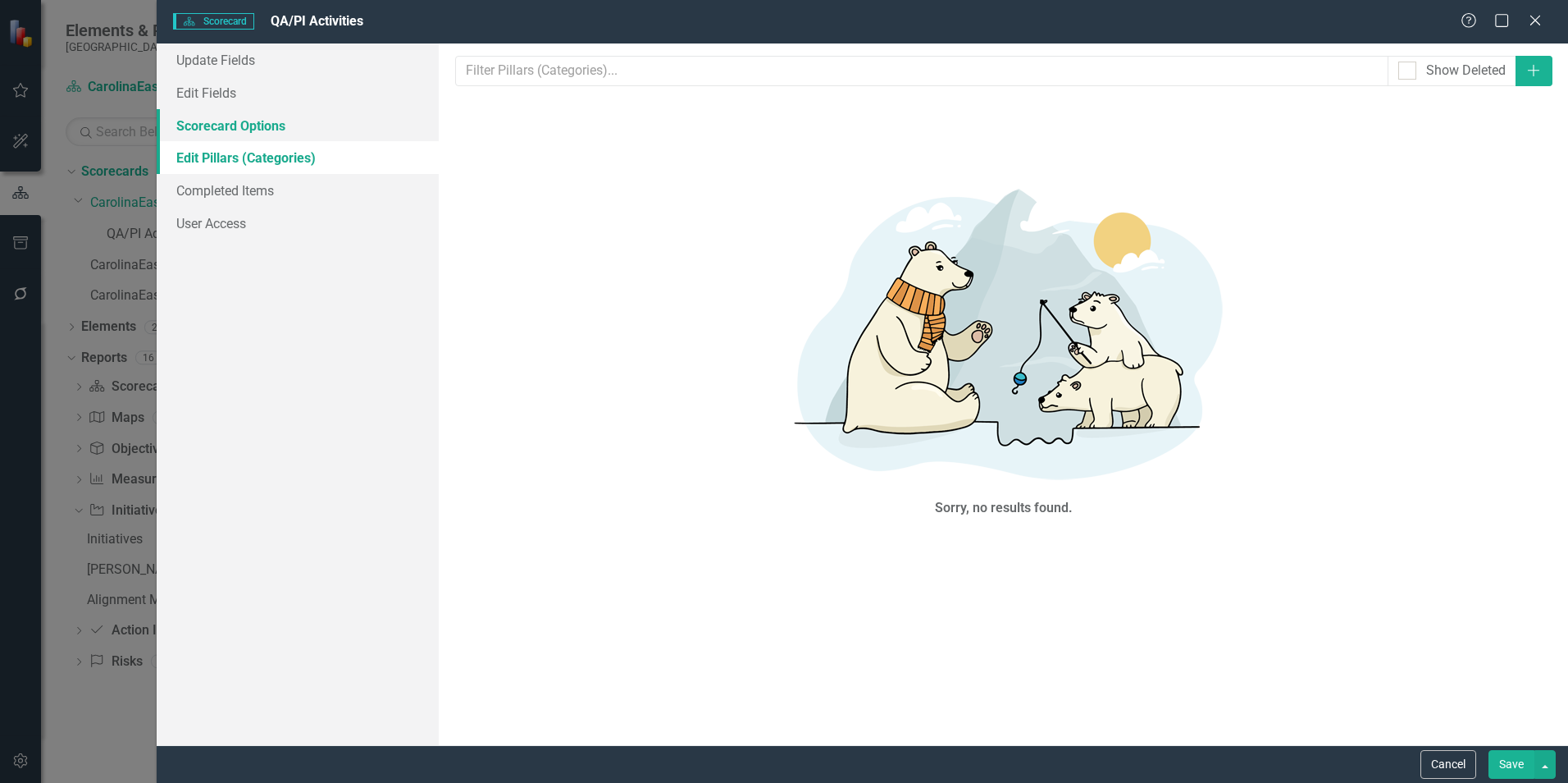
click at [347, 137] on link "Scorecard Options" at bounding box center [297, 125] width 282 height 33
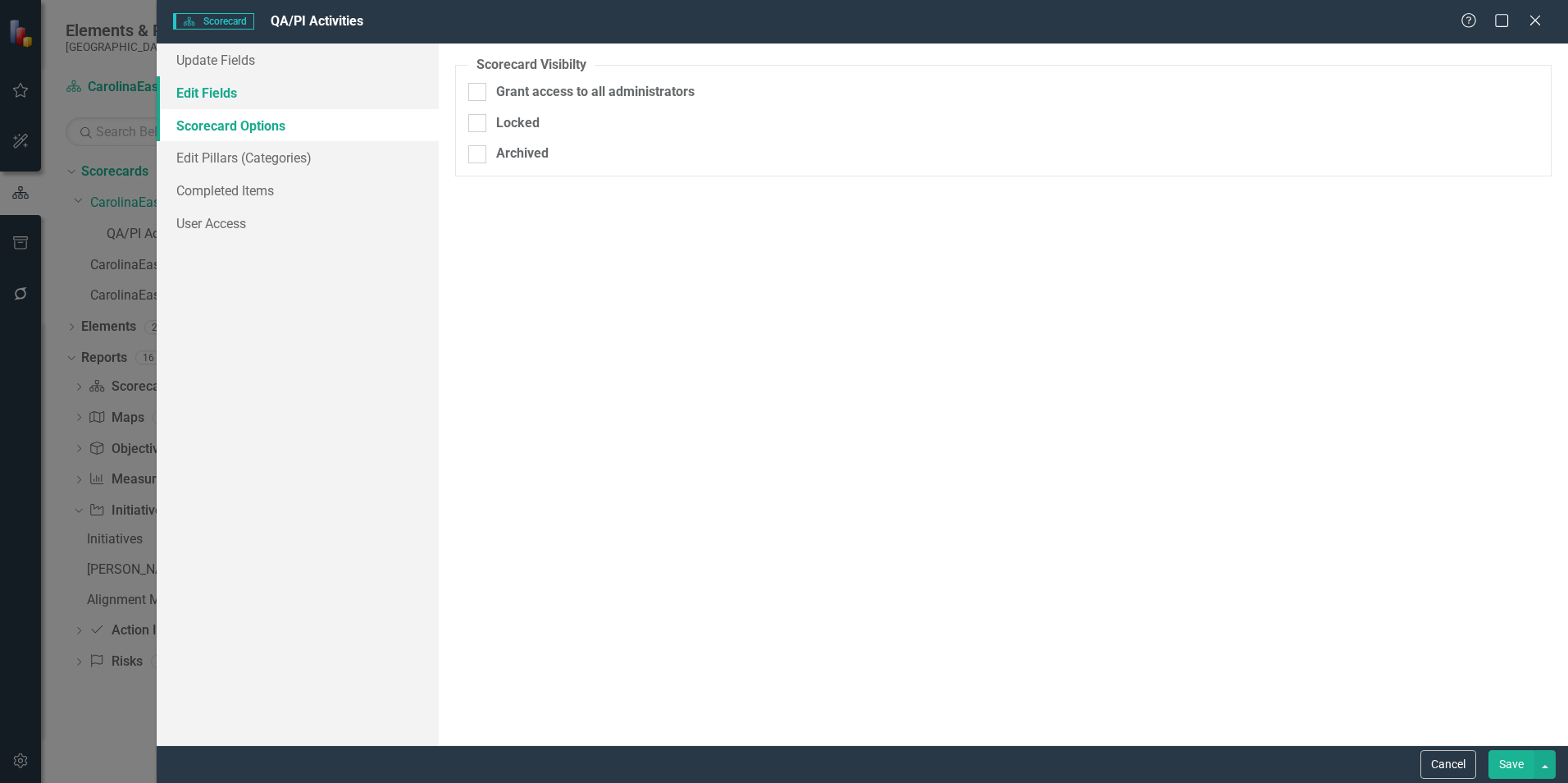
click at [294, 81] on link "Edit Fields" at bounding box center [297, 93] width 282 height 33
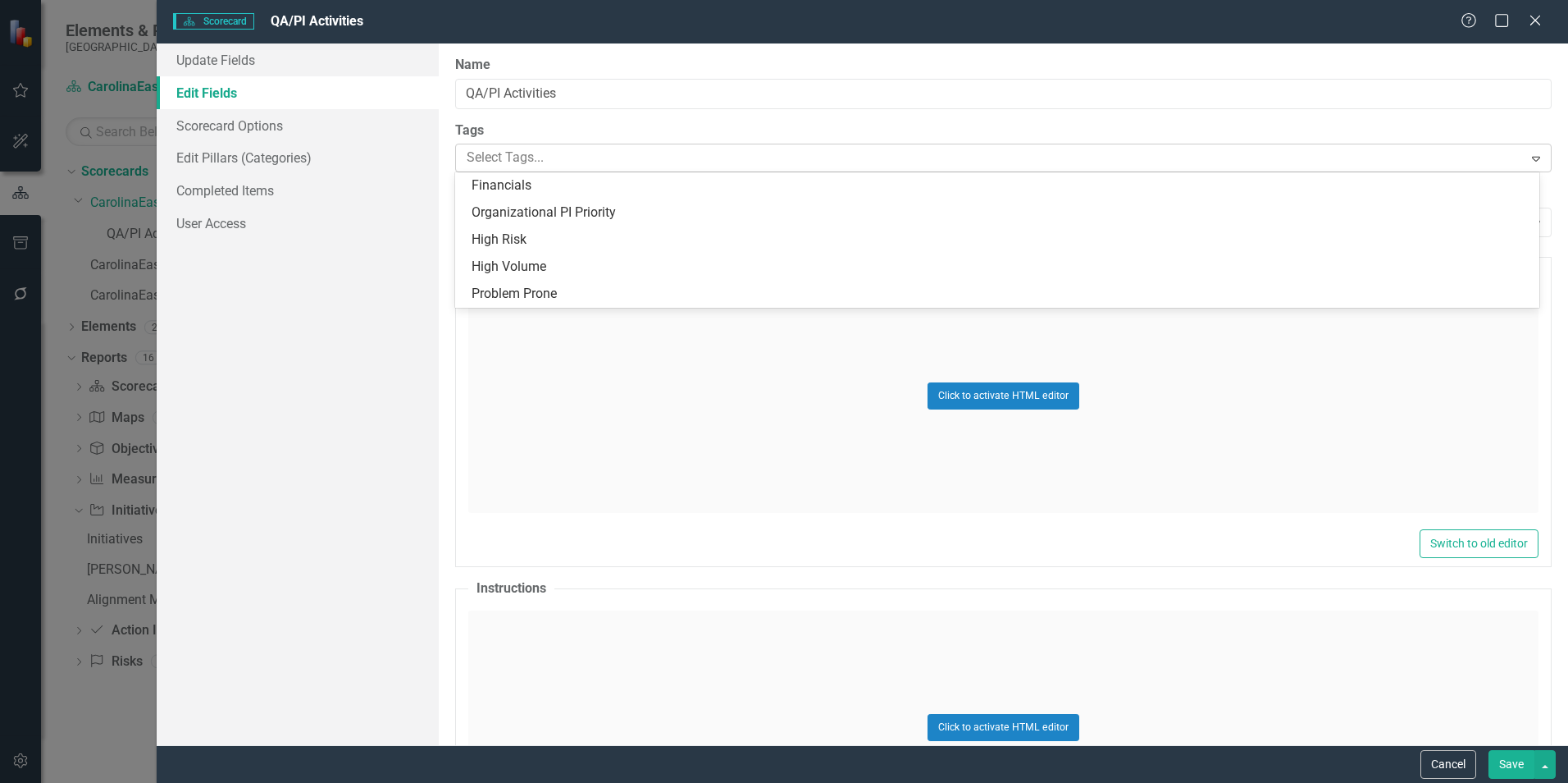
click at [516, 155] on div at bounding box center [991, 158] width 1062 height 22
click at [225, 196] on link "Completed Items" at bounding box center [297, 190] width 282 height 33
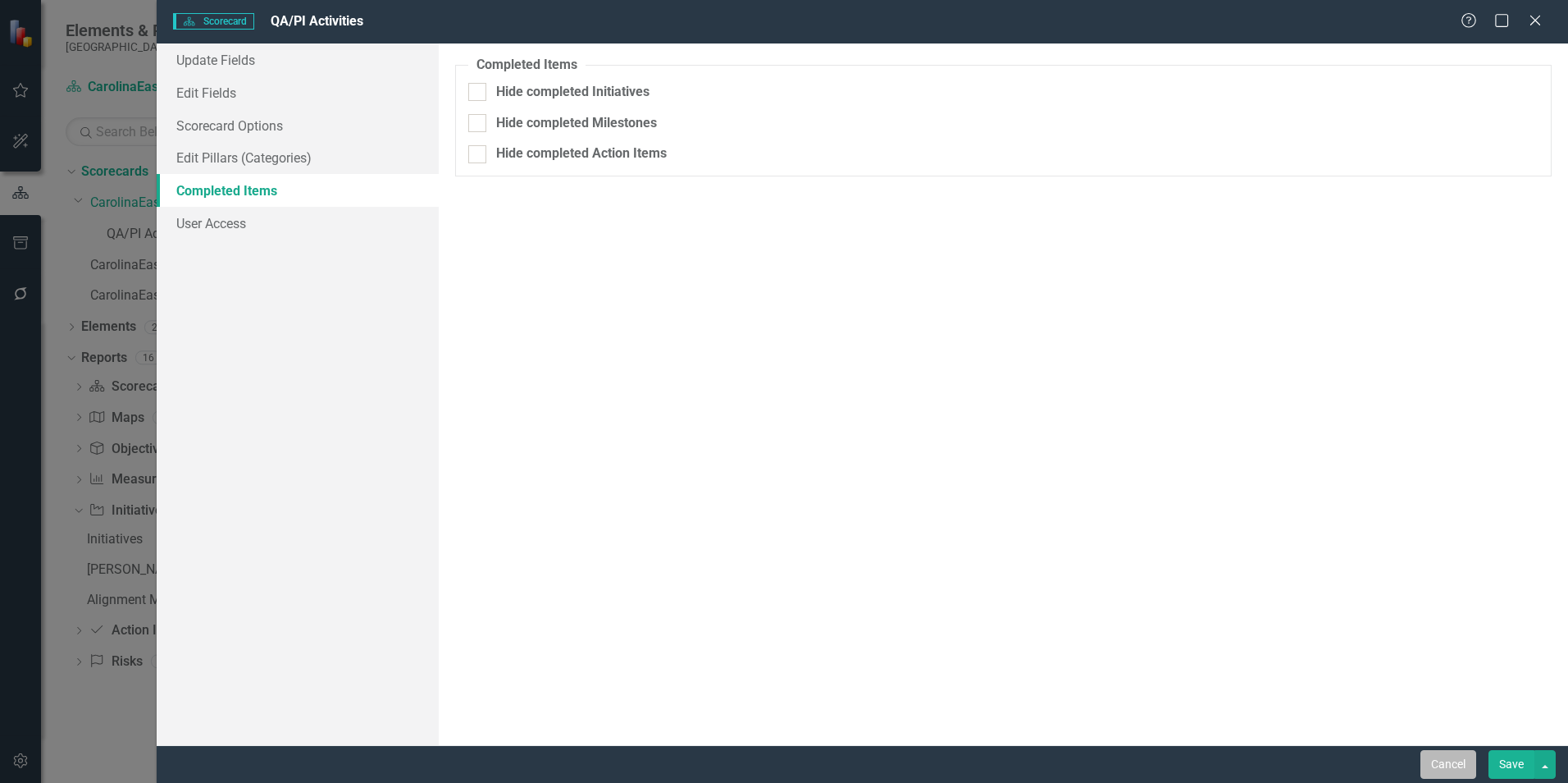
click at [1458, 761] on button "Cancel" at bounding box center [1448, 764] width 56 height 29
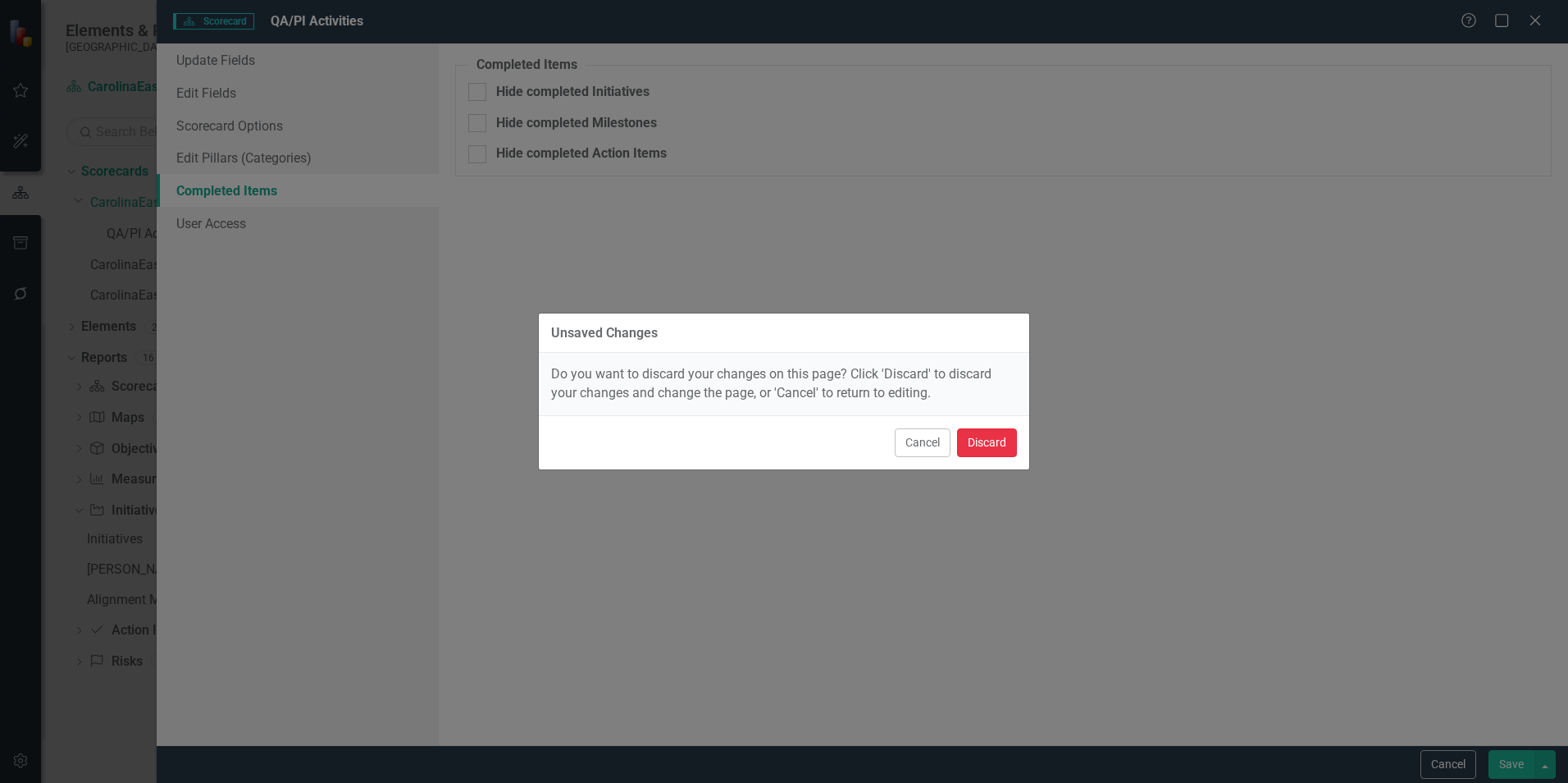
click at [983, 448] on button "Discard" at bounding box center [987, 442] width 60 height 29
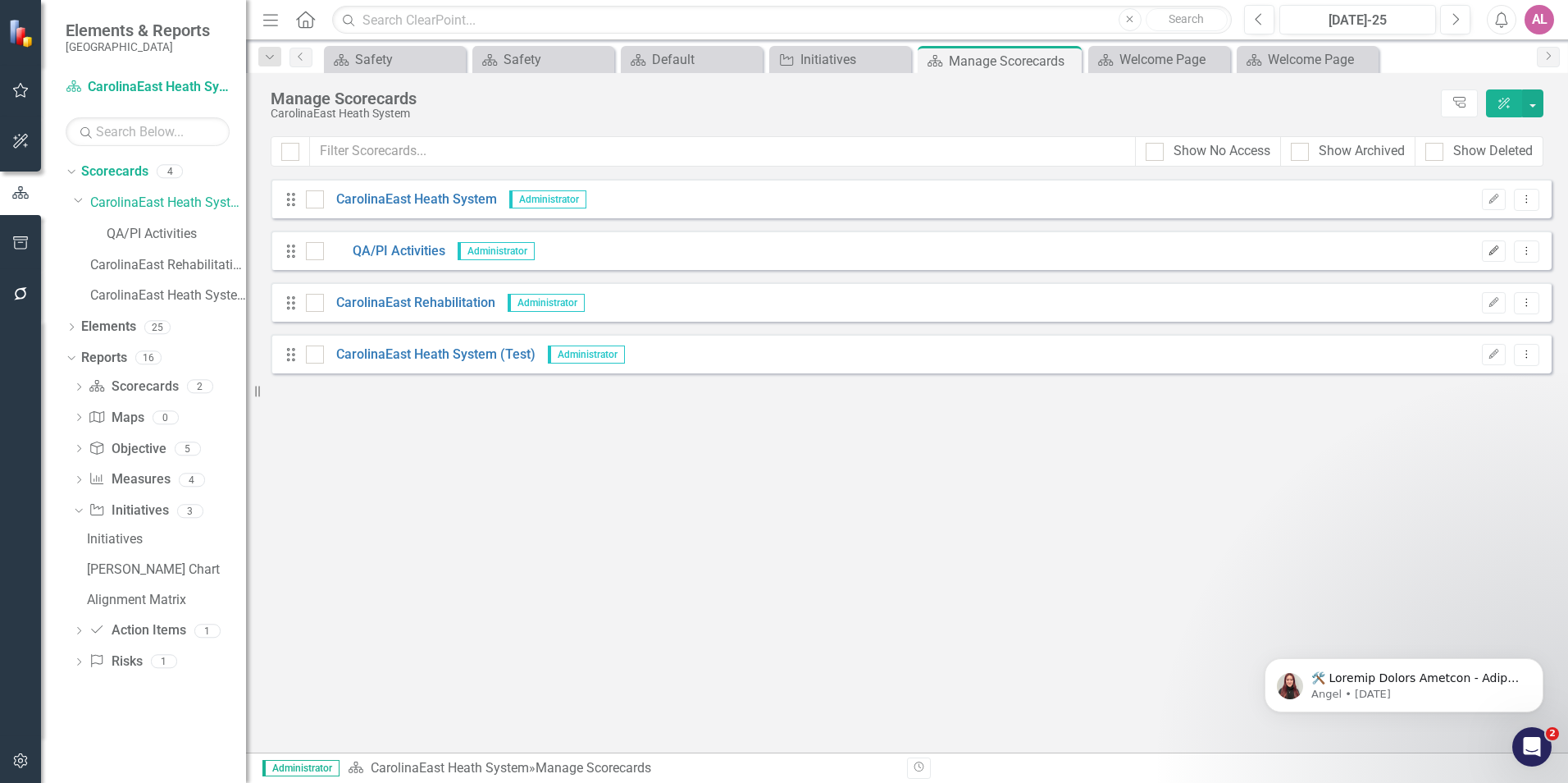
click at [1499, 247] on icon "Edit" at bounding box center [1493, 251] width 12 height 10
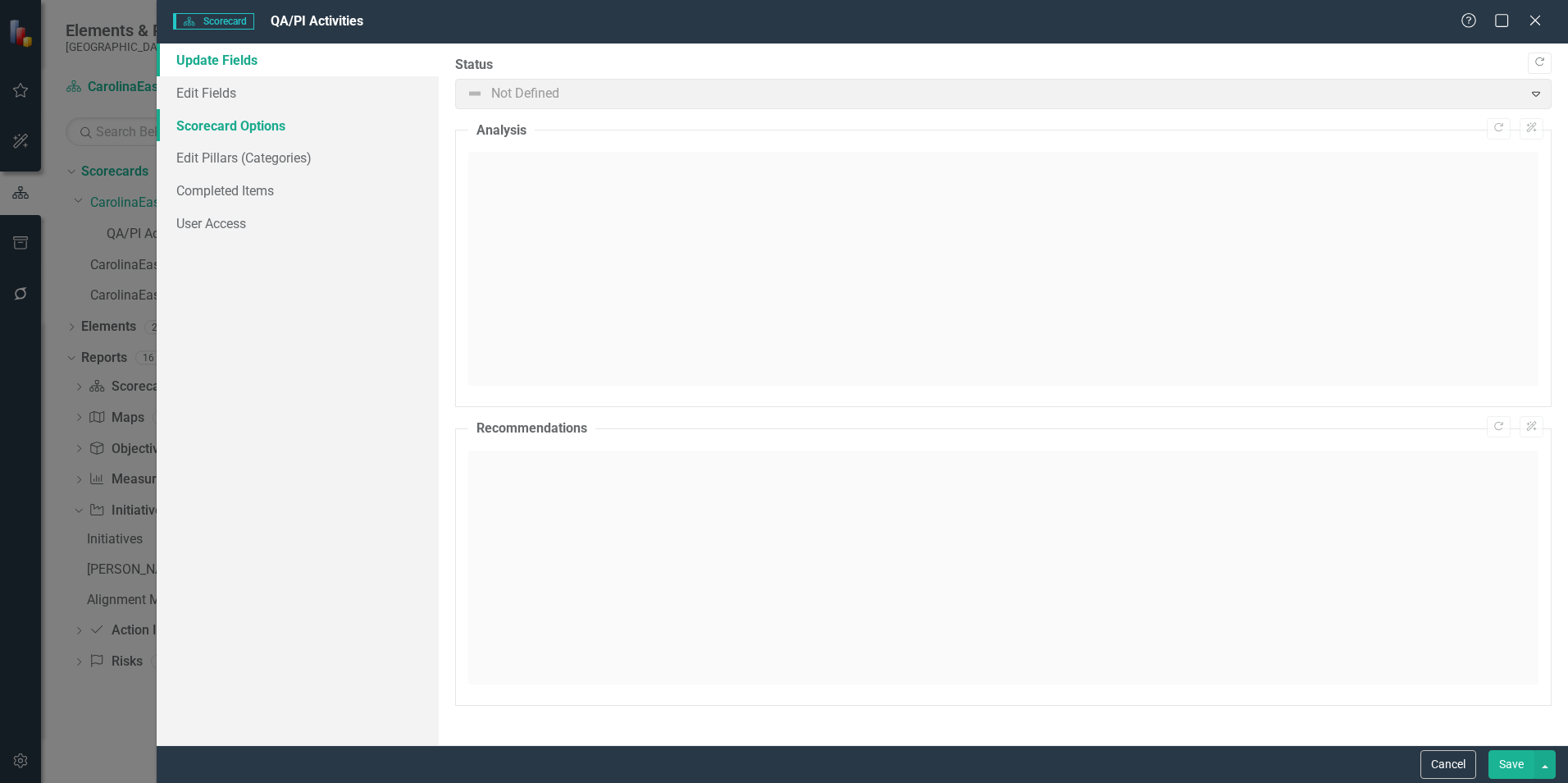
click at [281, 125] on link "Scorecard Options" at bounding box center [297, 125] width 282 height 33
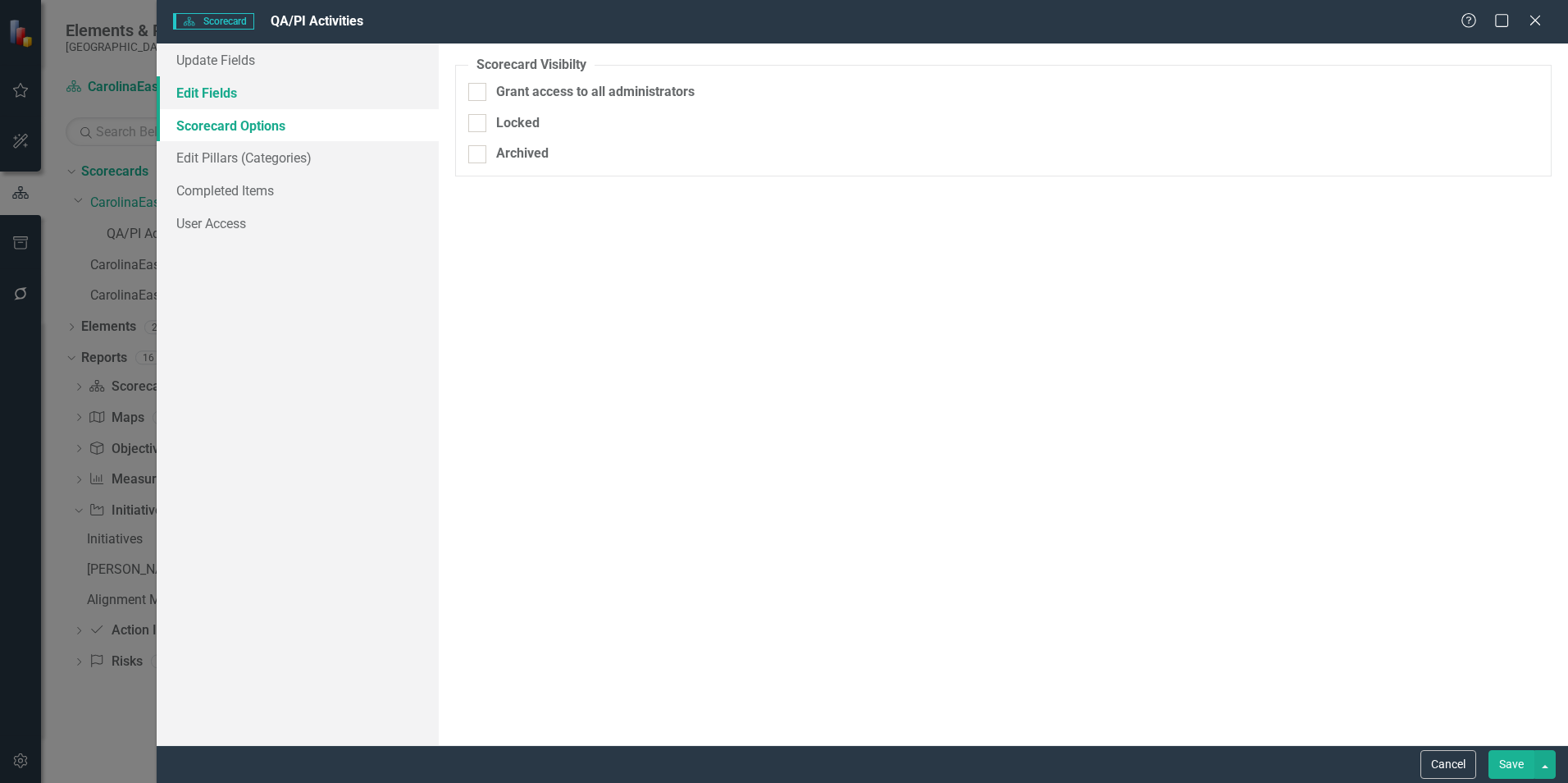
click at [286, 100] on link "Edit Fields" at bounding box center [297, 93] width 282 height 33
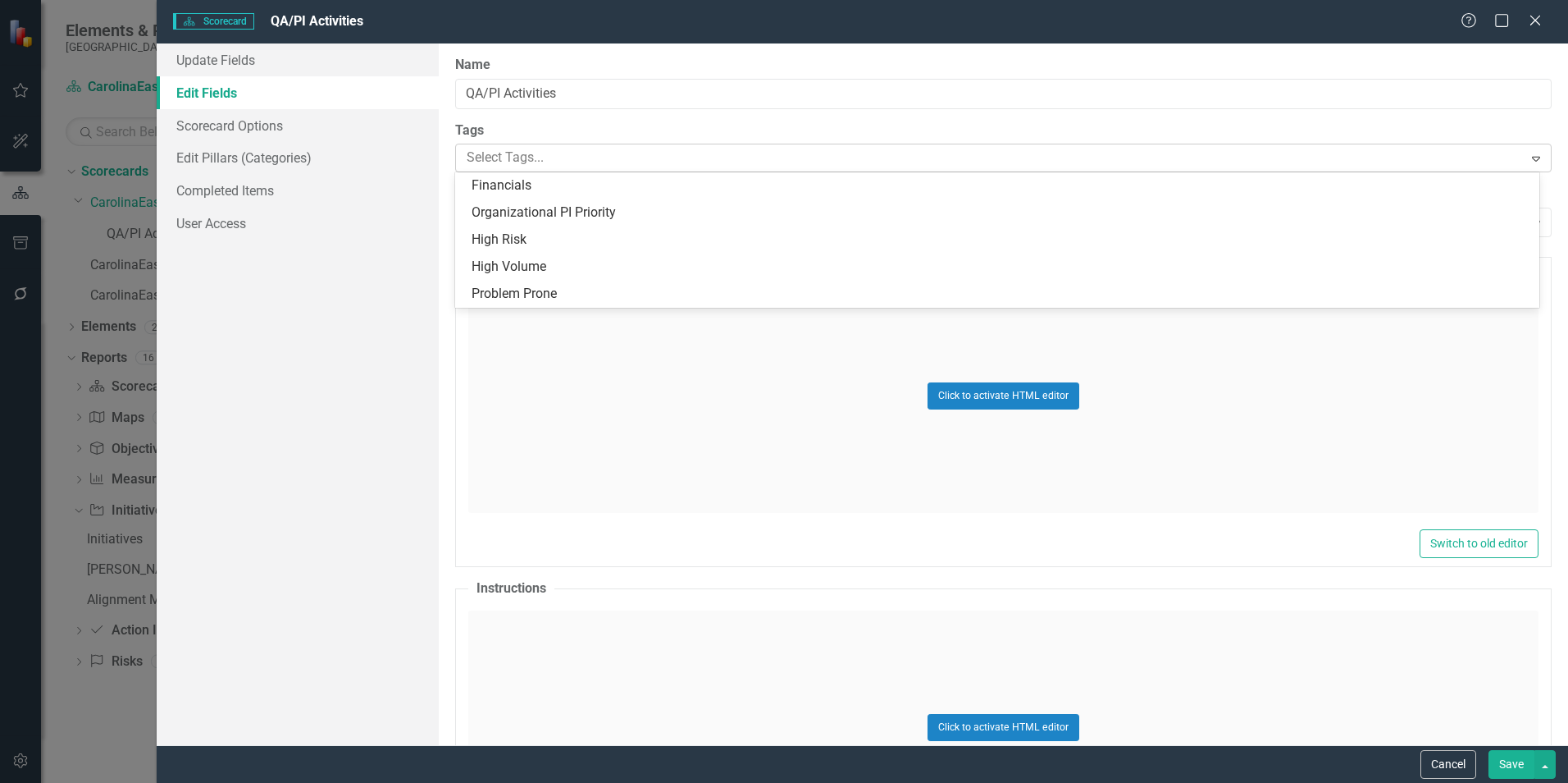
click at [1009, 160] on div at bounding box center [991, 158] width 1062 height 22
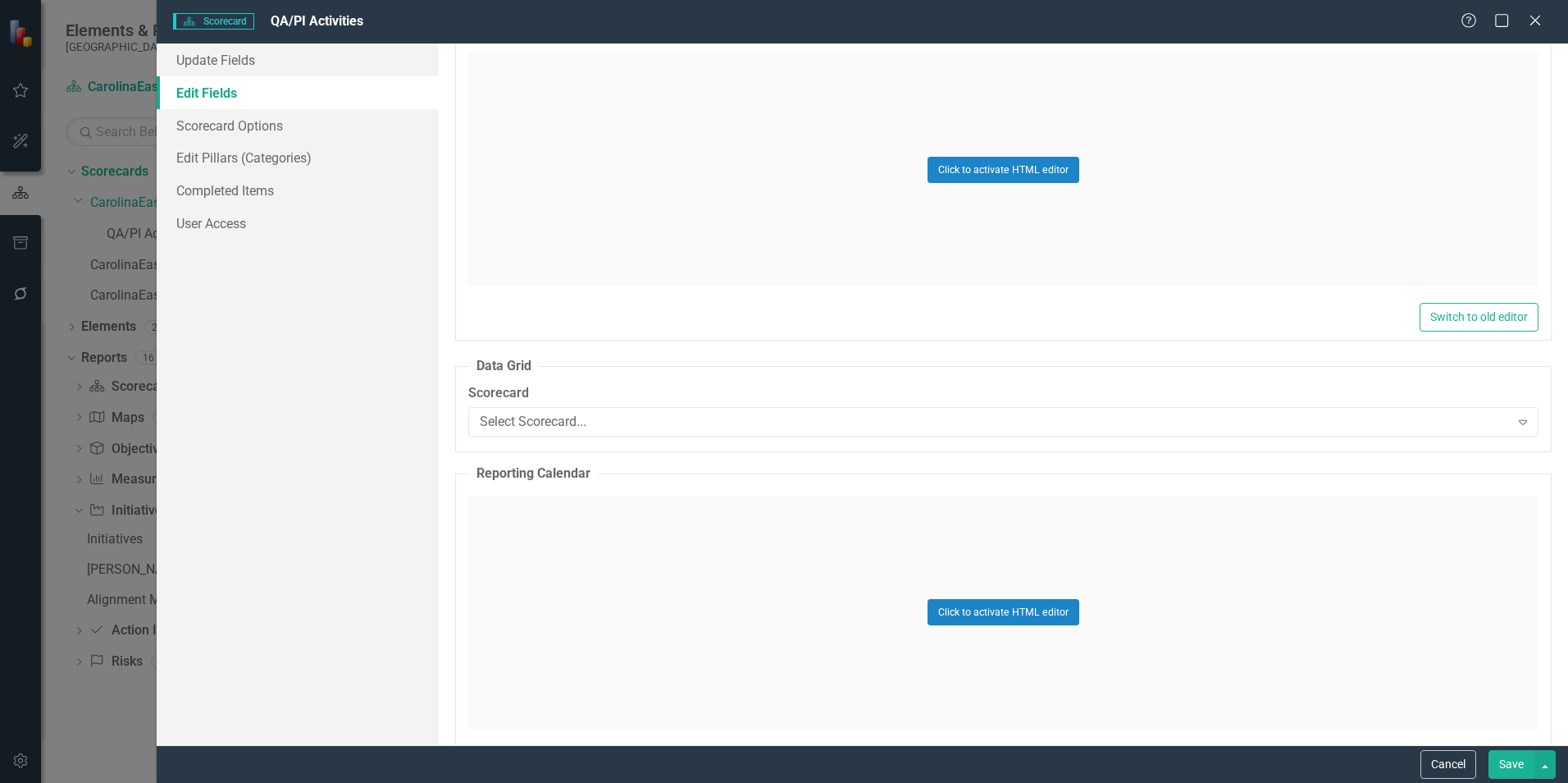
scroll to position [3118, 0]
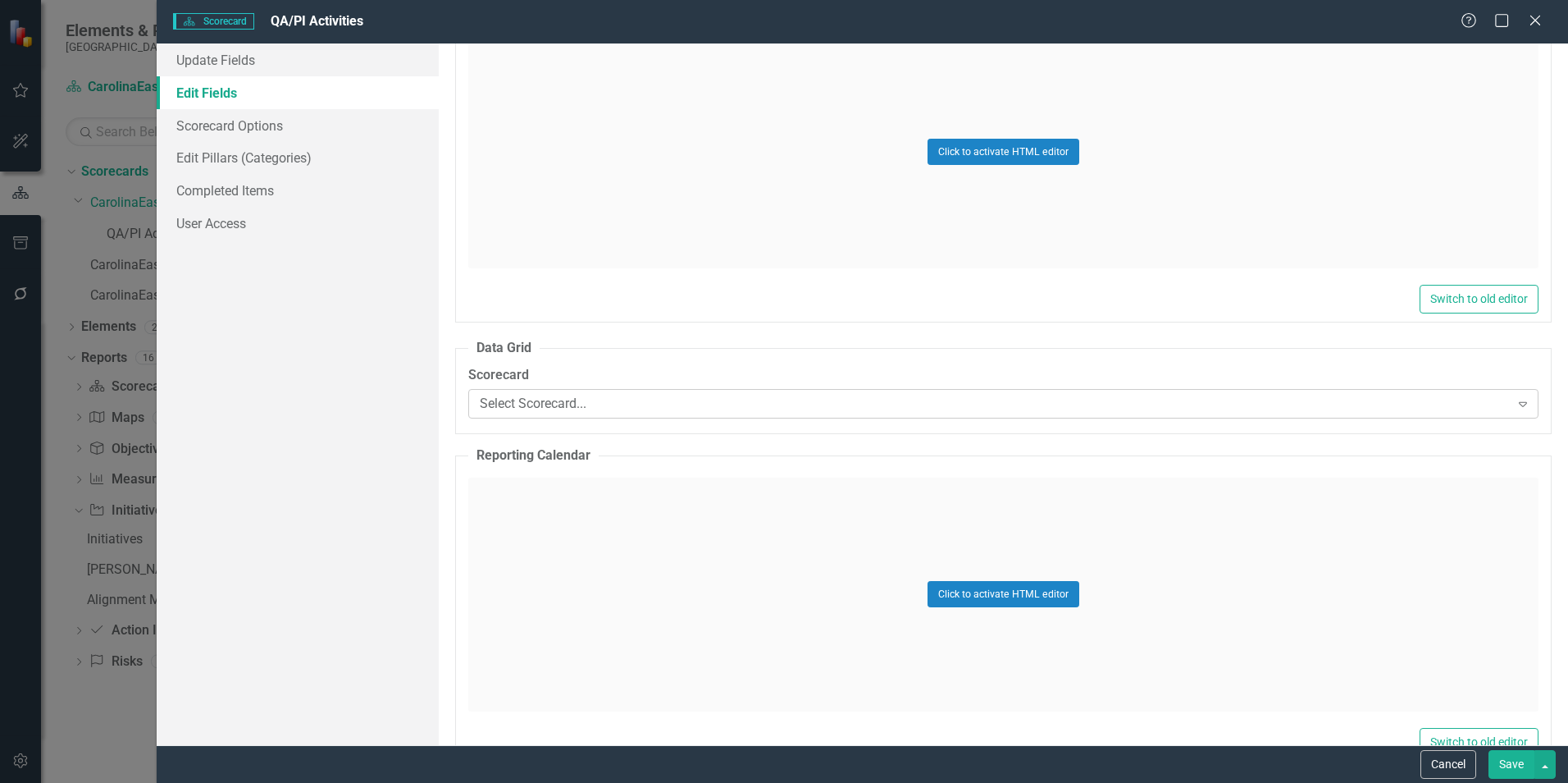
click at [669, 399] on div "Select Scorecard..." at bounding box center [994, 404] width 1030 height 19
click at [315, 118] on link "Scorecard Options" at bounding box center [297, 125] width 282 height 33
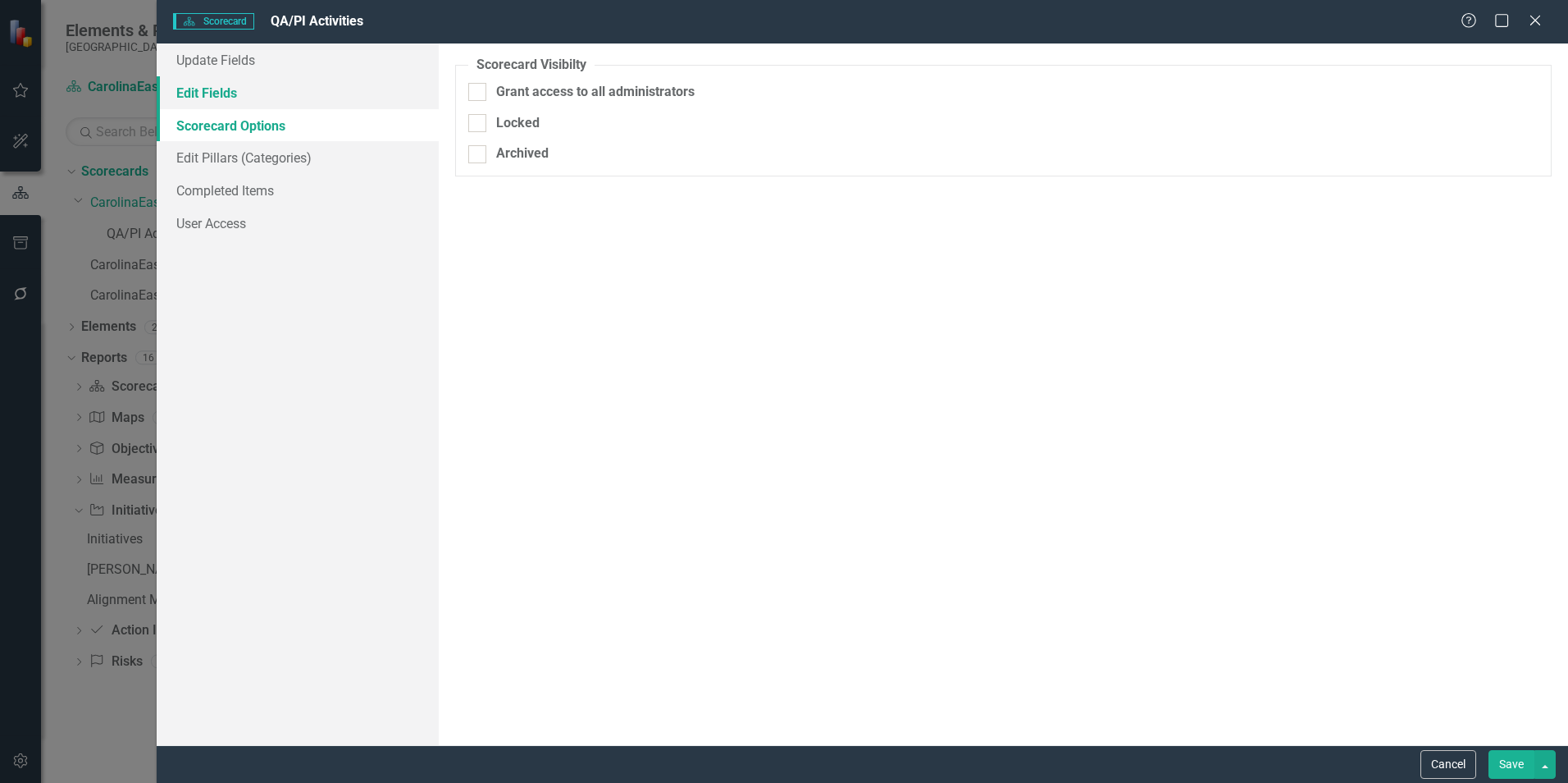
click at [324, 86] on link "Edit Fields" at bounding box center [297, 93] width 282 height 33
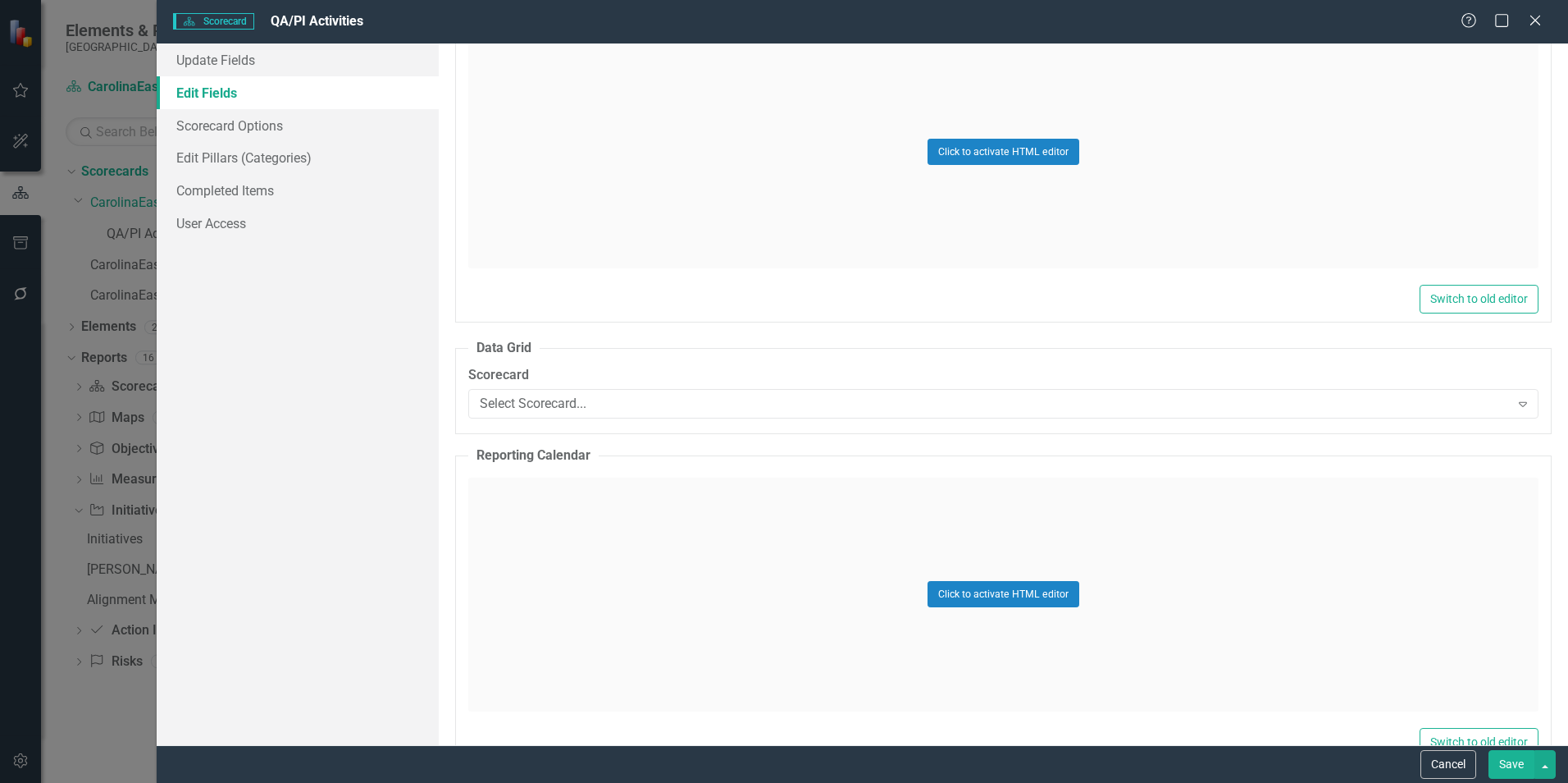
click at [82, 211] on div "Scorecard Scorecard QA/PI Activities Help Maximize Close Update Fields Edit Fie…" at bounding box center [784, 391] width 1568 height 783
click at [1532, 23] on icon at bounding box center [1535, 20] width 12 height 12
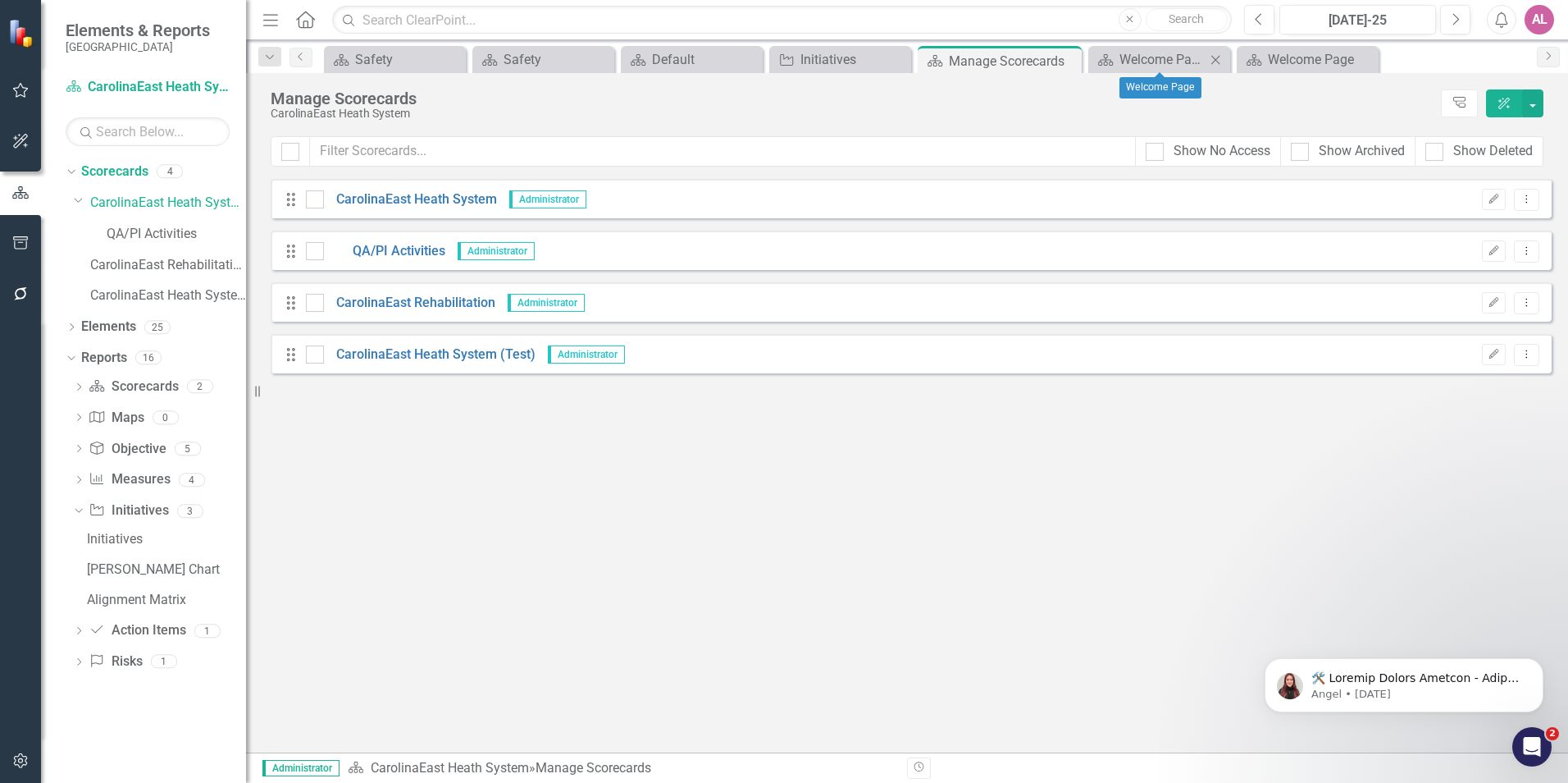
click at [1219, 54] on icon "Close" at bounding box center [1215, 59] width 16 height 13
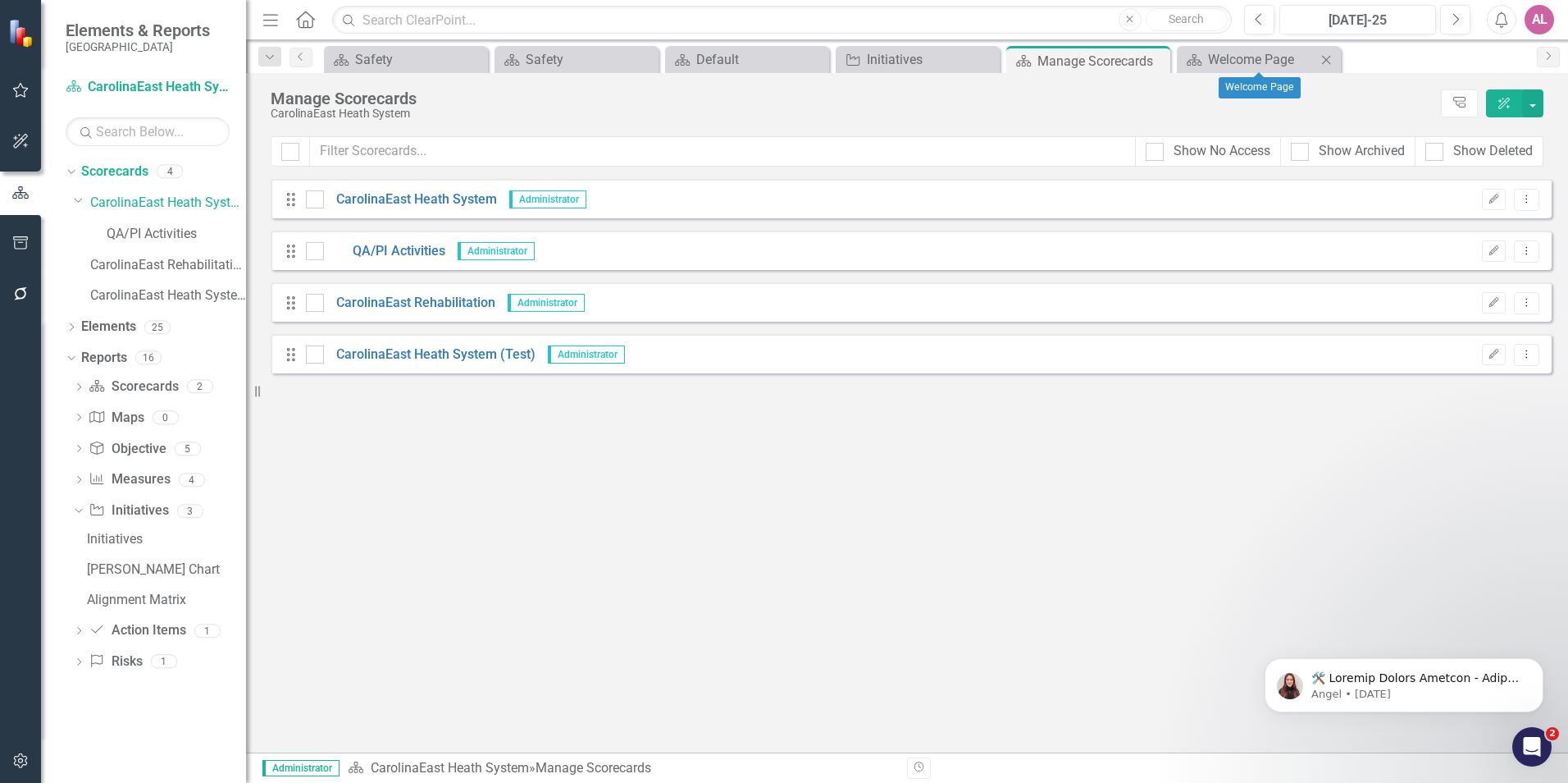
click at [1335, 63] on icon "Close" at bounding box center [1326, 59] width 16 height 13
click at [1045, 622] on div "Looks like you don't have any Scorecards set up yet. Why don't you add a Scorec…" at bounding box center [910, 465] width 1281 height 574
click at [799, 571] on div "Looks like you don't have any Scorecards set up yet. Why don't you add a Scorec…" at bounding box center [910, 465] width 1281 height 574
click at [599, 105] on div "Manage Scorecards" at bounding box center [851, 99] width 1162 height 18
click at [1080, 408] on div "Looks like you don't have any Scorecards set up yet. Why don't you add a Scorec…" at bounding box center [910, 465] width 1281 height 574
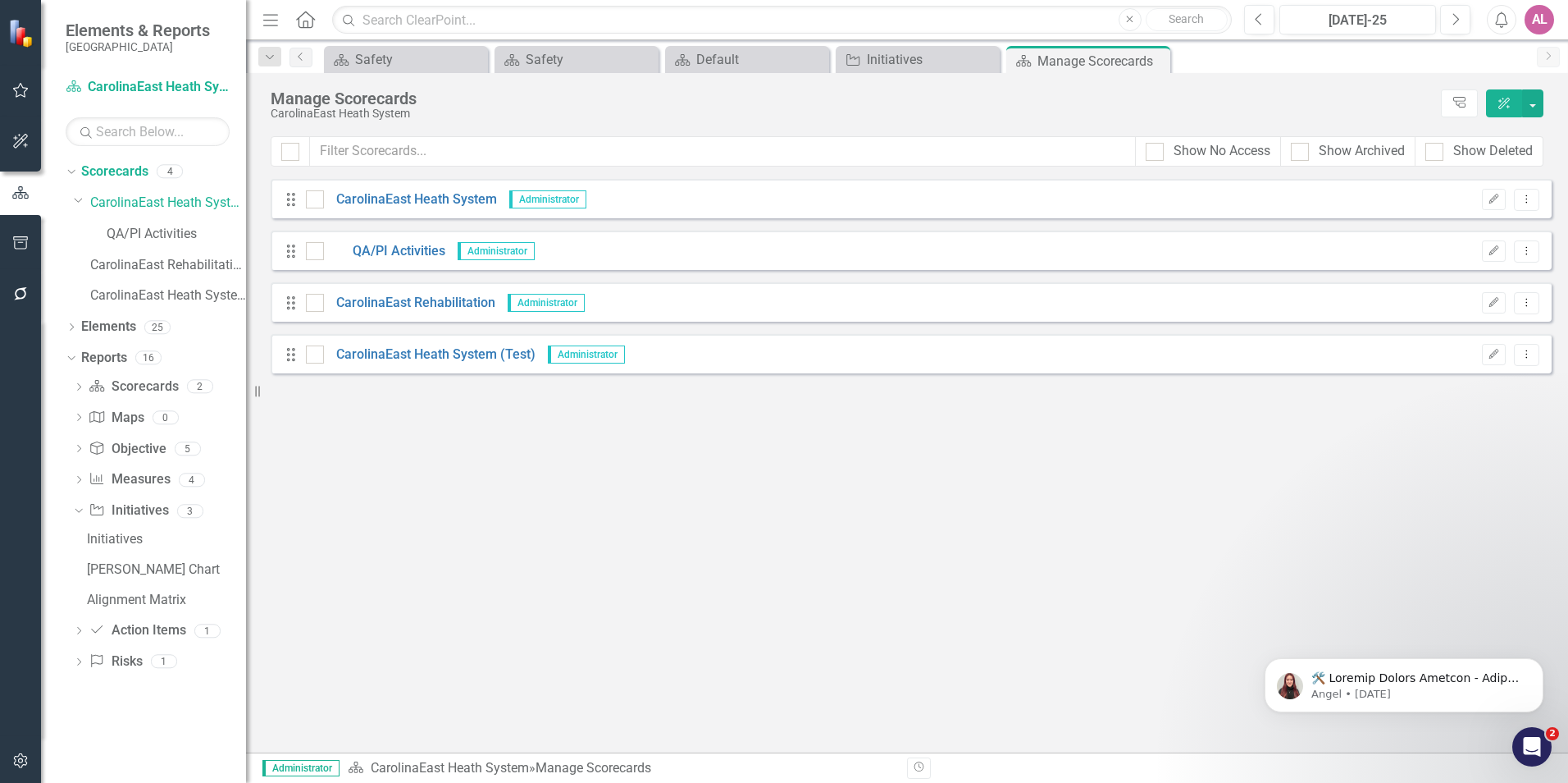
click at [452, 364] on div "Drag CarolinaEast Heath System (Test) Administrator Edit Dropdown Menu" at bounding box center [910, 353] width 1281 height 39
click at [474, 349] on link "CarolinaEast Heath System (Test)" at bounding box center [430, 354] width 211 height 19
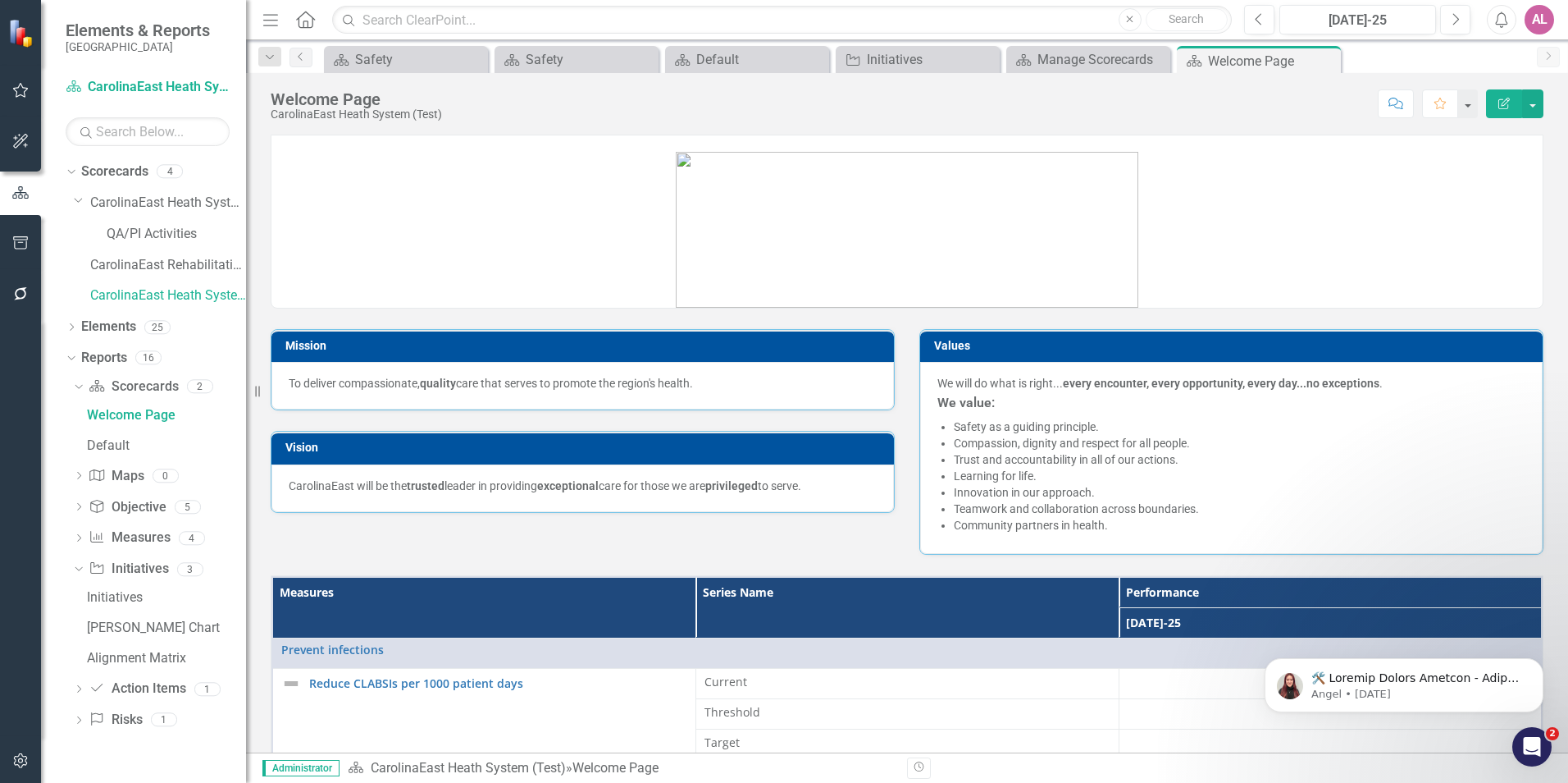
click at [1495, 320] on div "Values We will do what is right... every encounter, every opportunity, every da…" at bounding box center [1231, 431] width 649 height 246
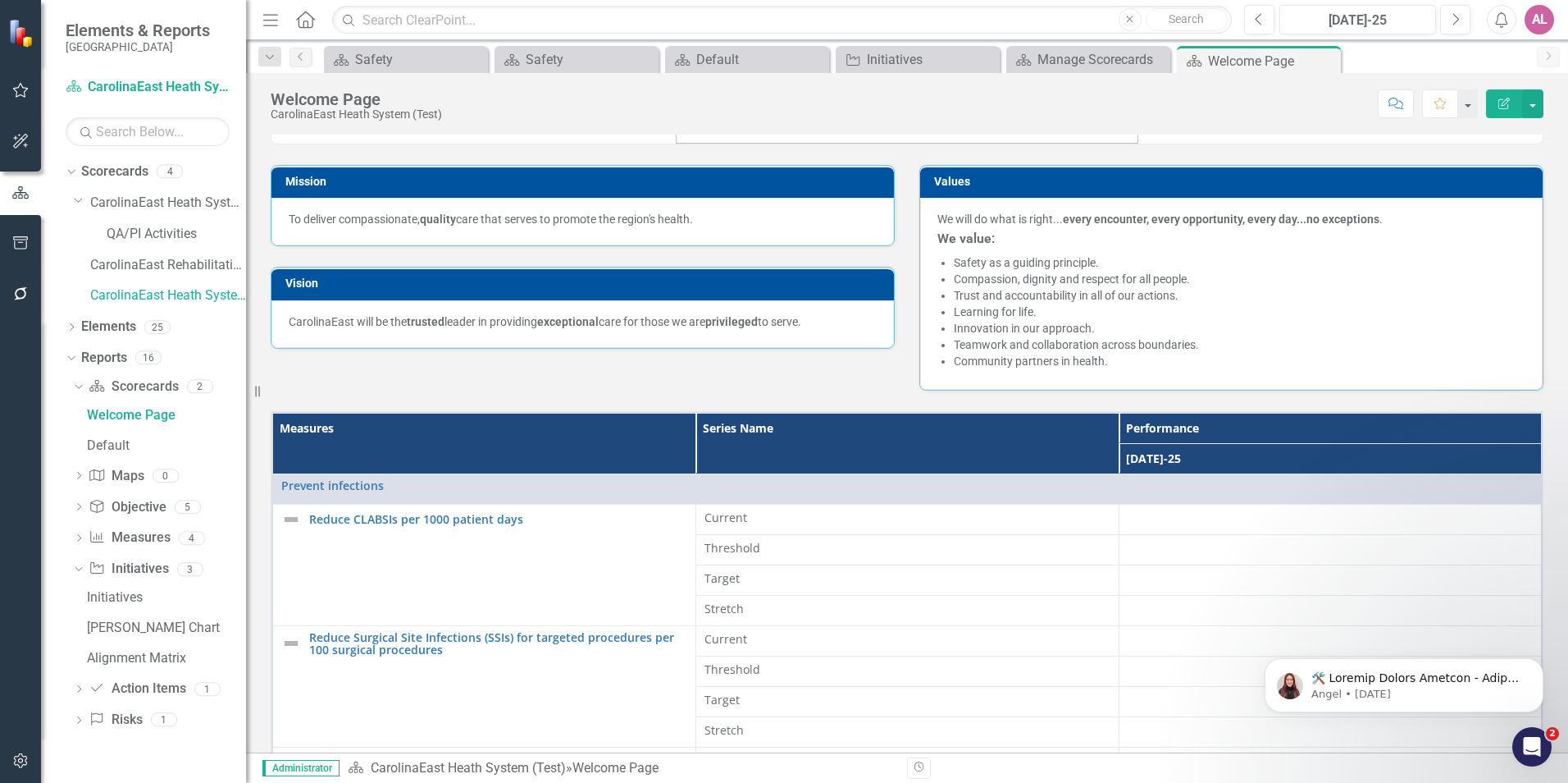
scroll to position [246, 0]
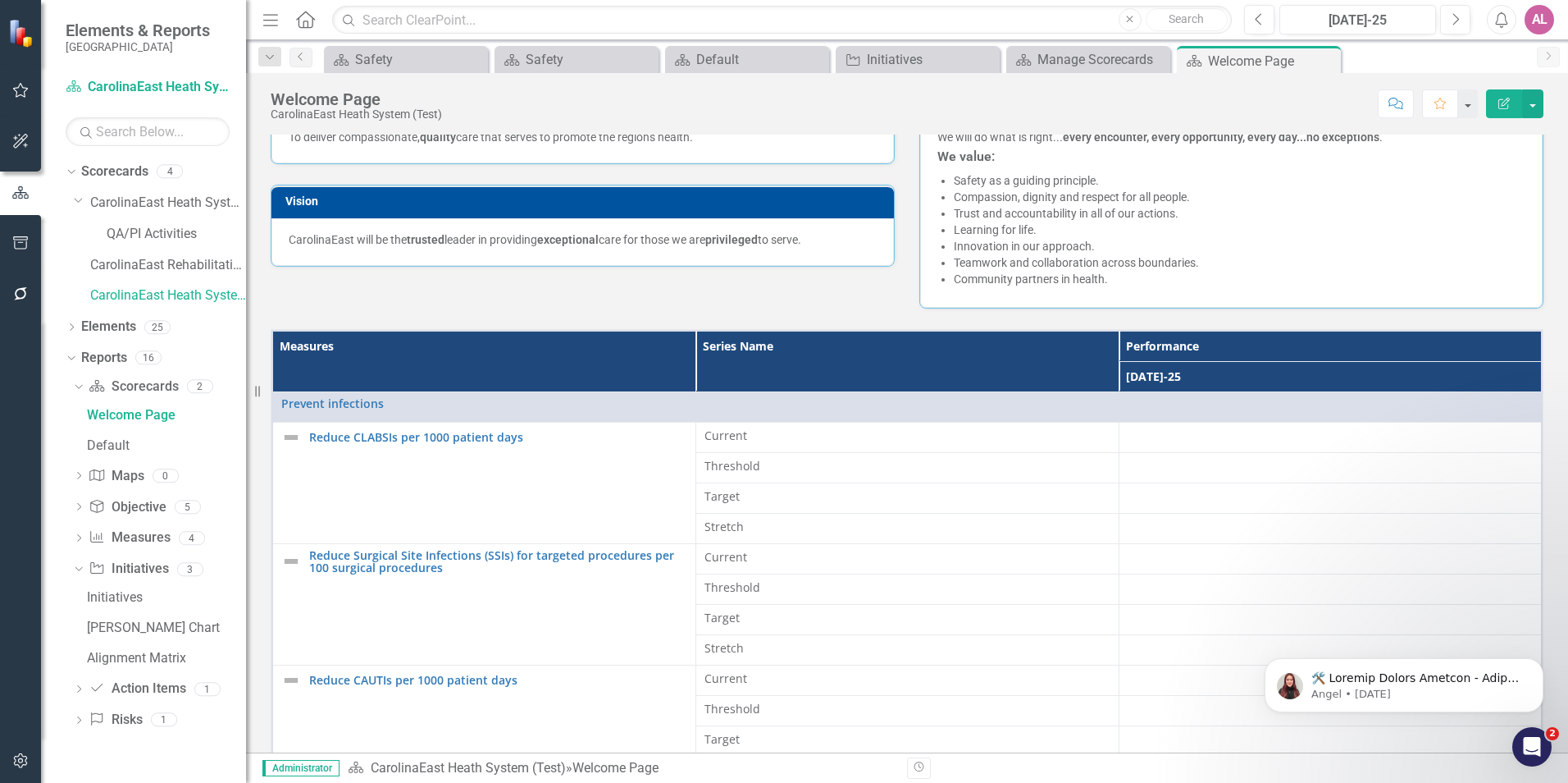
click at [896, 303] on div "Mission To deliver compassionate, quality care that serves to promote the regio…" at bounding box center [907, 186] width 1298 height 246
click at [849, 292] on div "Mission To deliver compassionate, quality care that serves to promote the regio…" at bounding box center [907, 186] width 1298 height 246
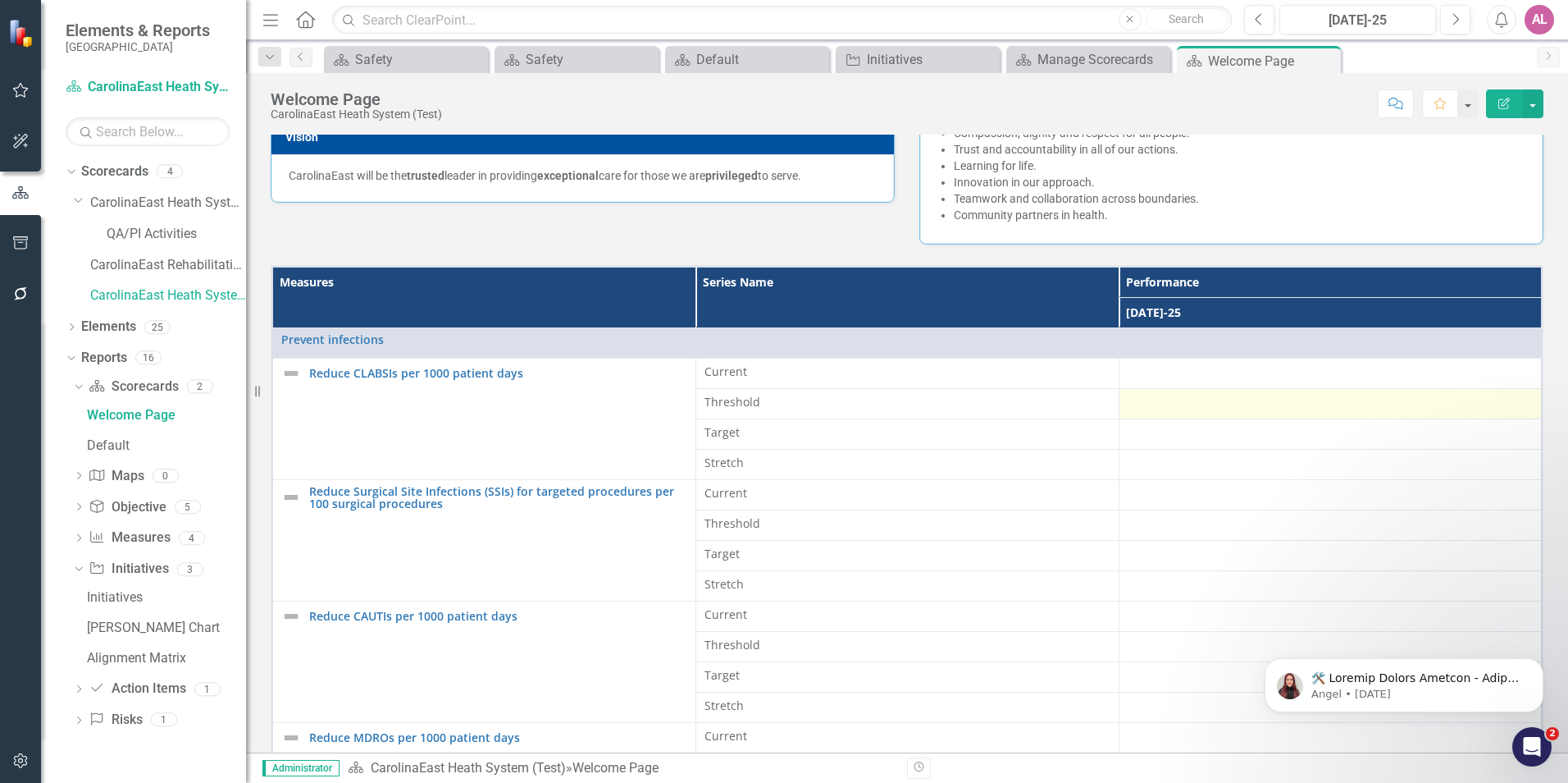
scroll to position [304, 0]
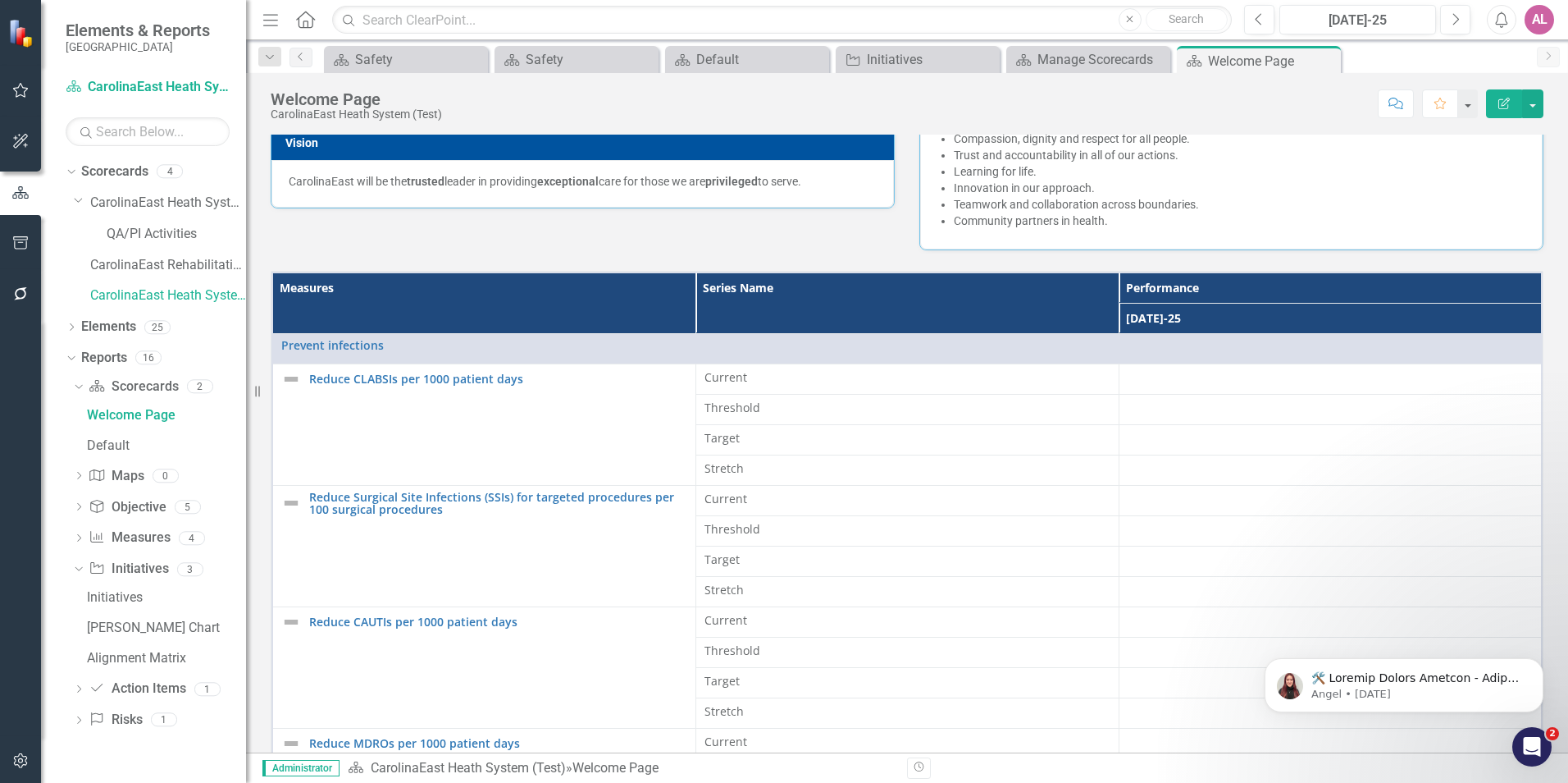
click at [907, 191] on div "Values We will do what is right... every encounter, every opportunity, every da…" at bounding box center [1231, 127] width 649 height 246
